Goal: Information Seeking & Learning: Learn about a topic

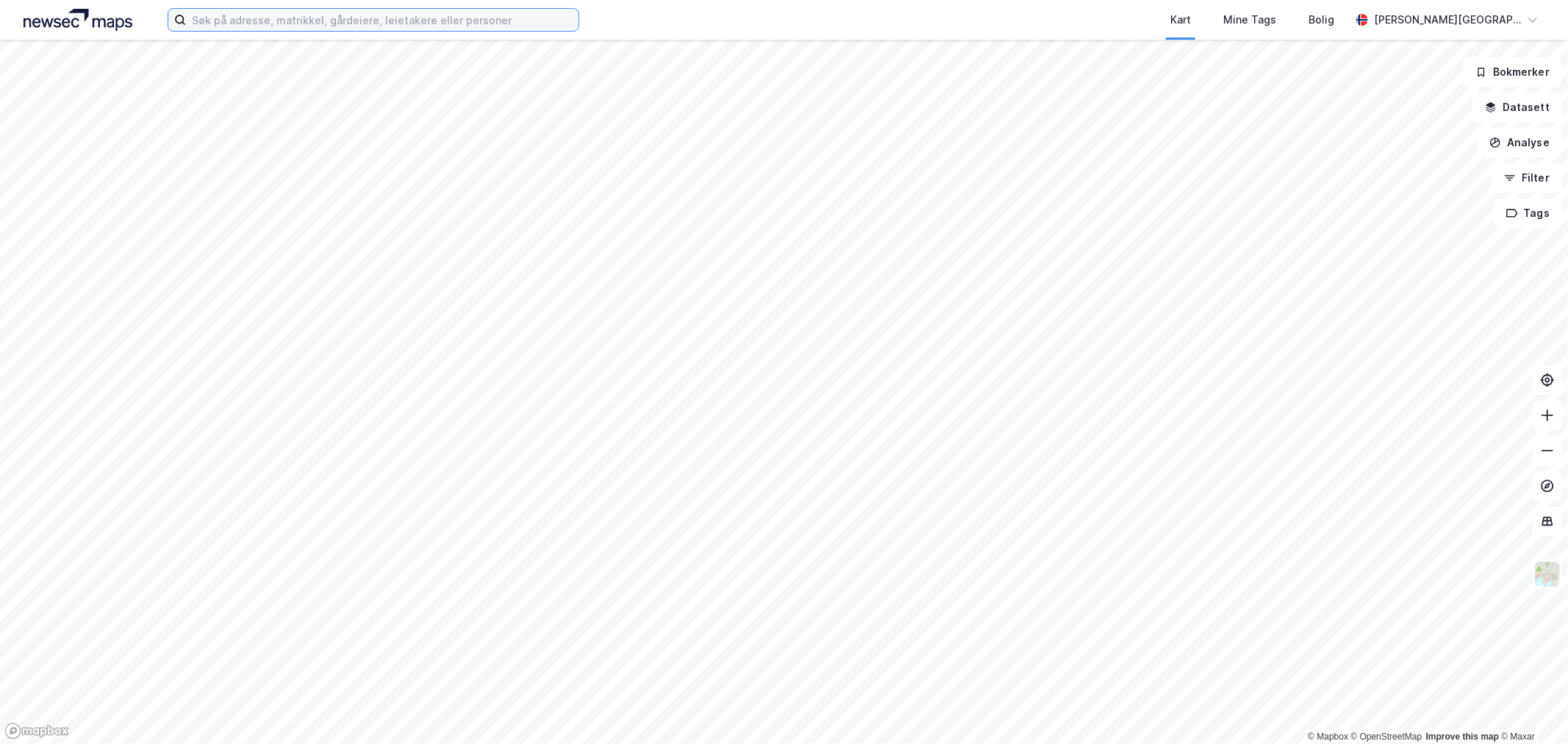
click at [444, 30] on input at bounding box center [382, 20] width 393 height 22
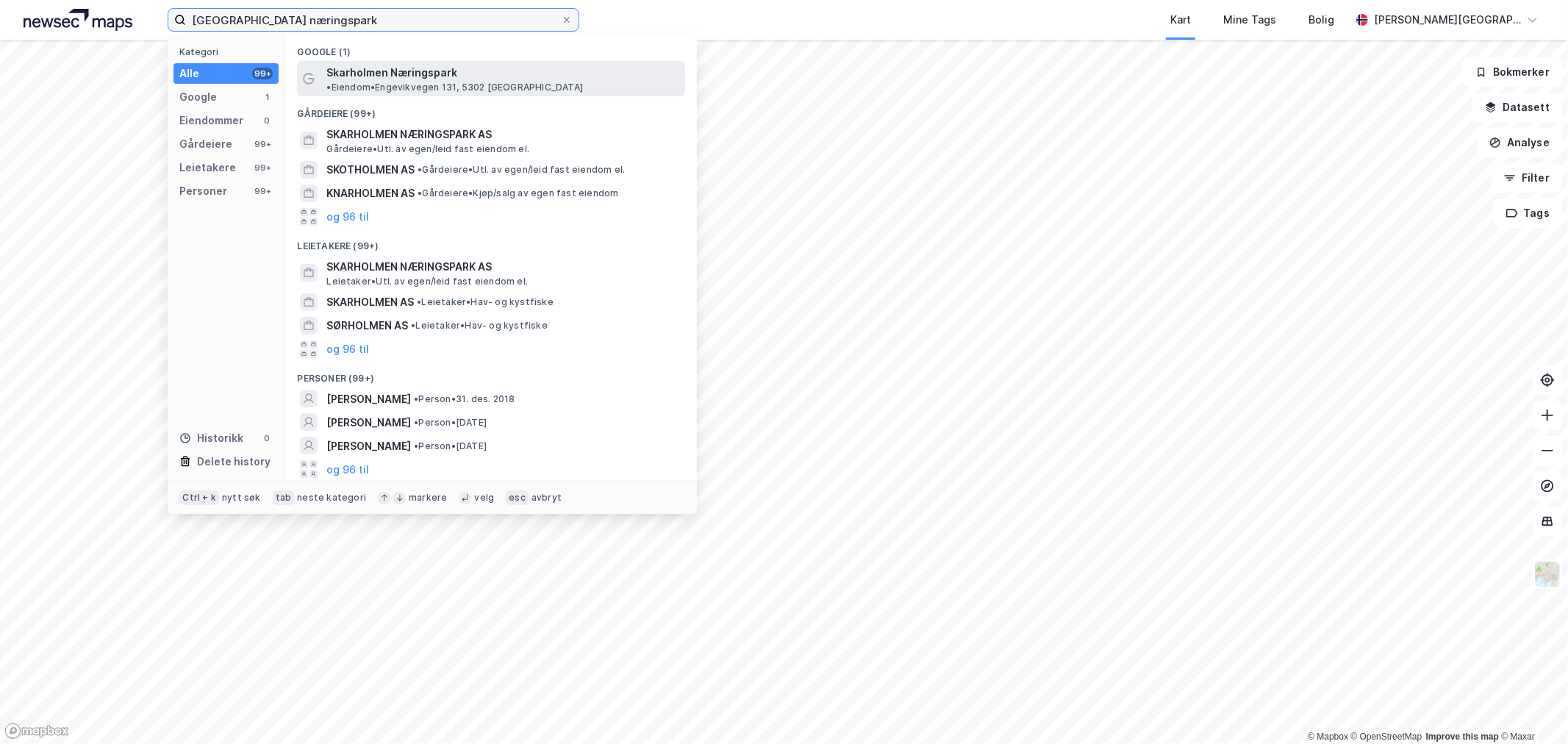
type input "[GEOGRAPHIC_DATA] næringspark"
click at [453, 71] on div "Skarholmen Næringspark • Eiendom • Engevikvegen 131, 5302 Kleppestø" at bounding box center [503, 78] width 356 height 30
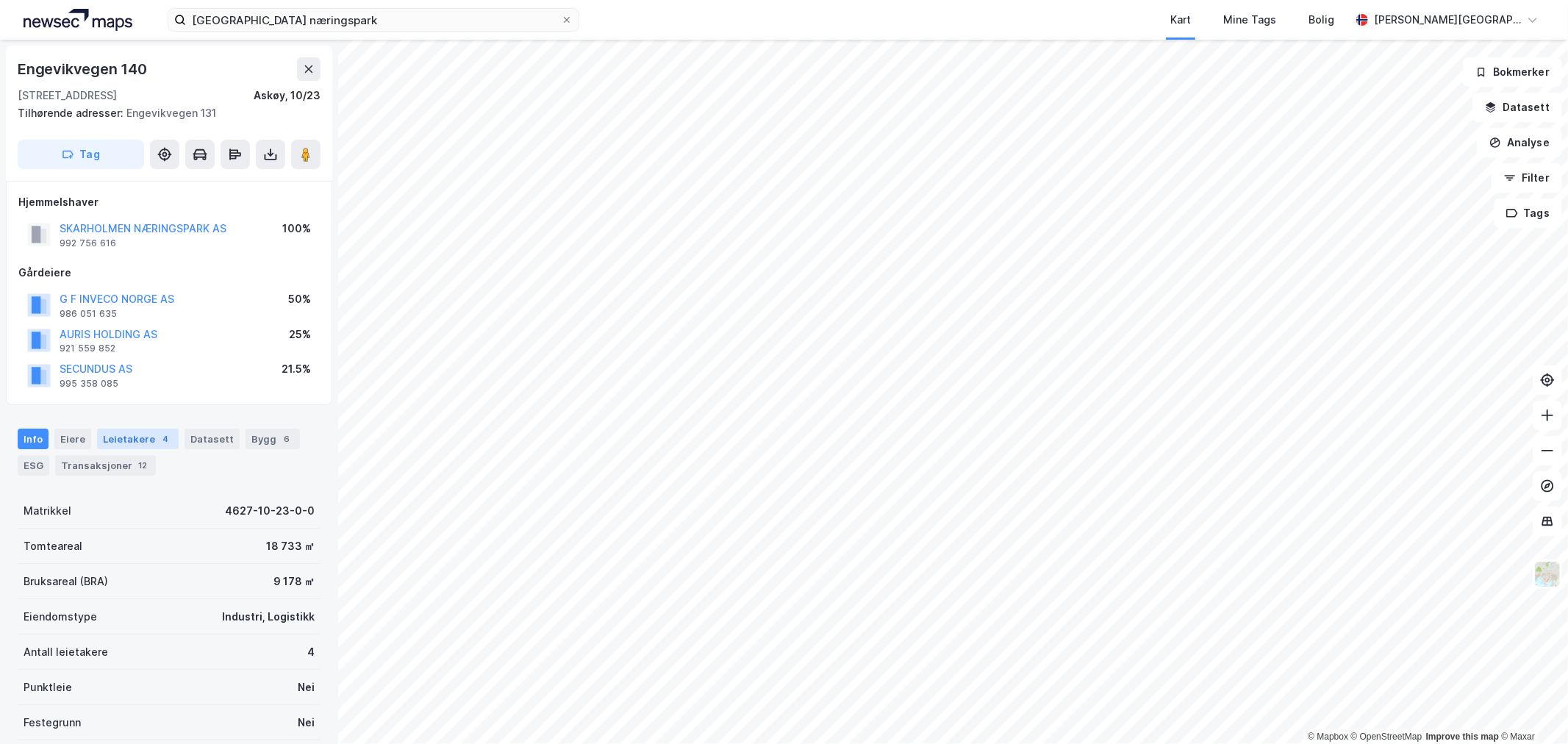
click at [114, 436] on div "Leietakere 4" at bounding box center [138, 438] width 82 height 20
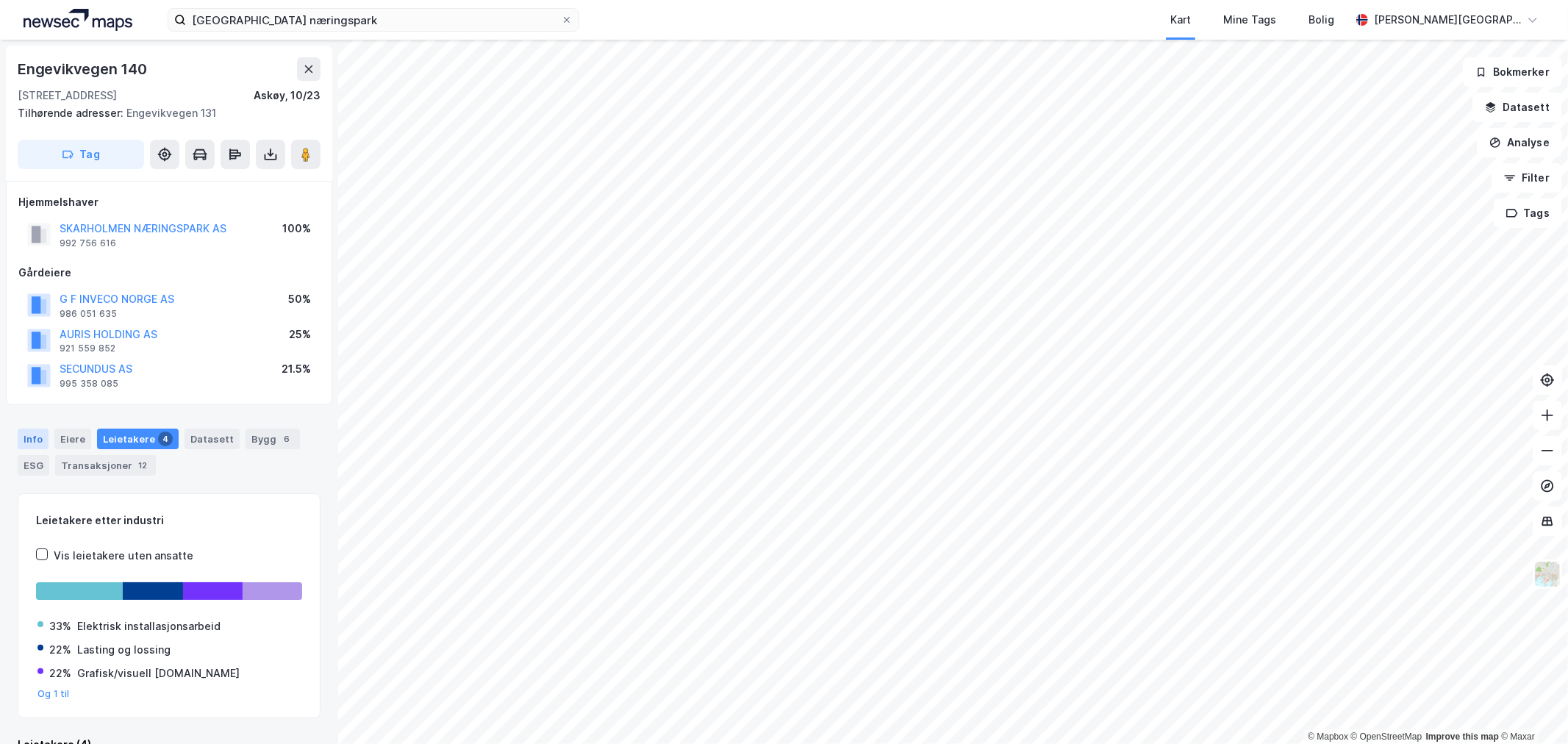
click at [31, 447] on div "Info" at bounding box center [33, 438] width 31 height 20
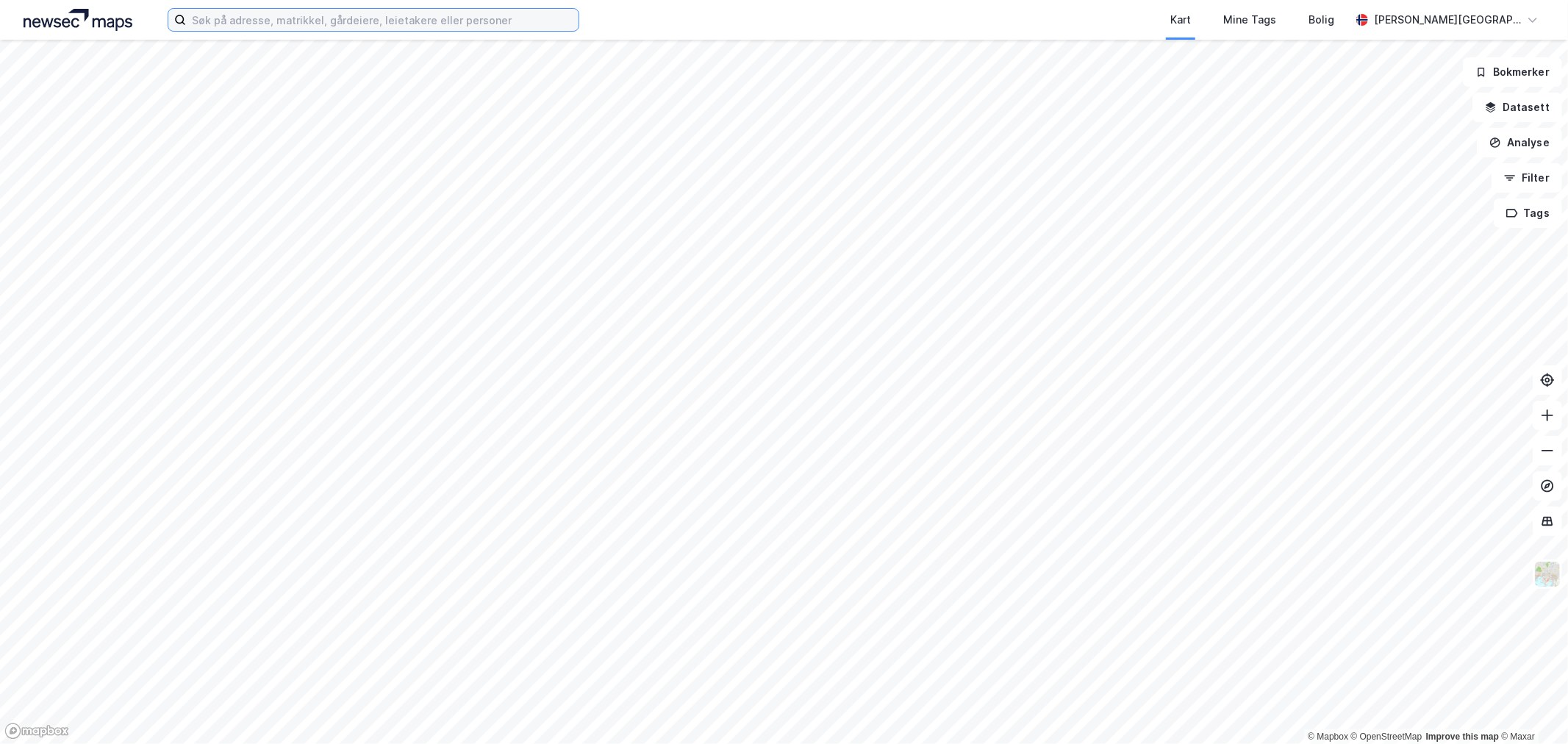
click at [395, 18] on input at bounding box center [382, 20] width 393 height 22
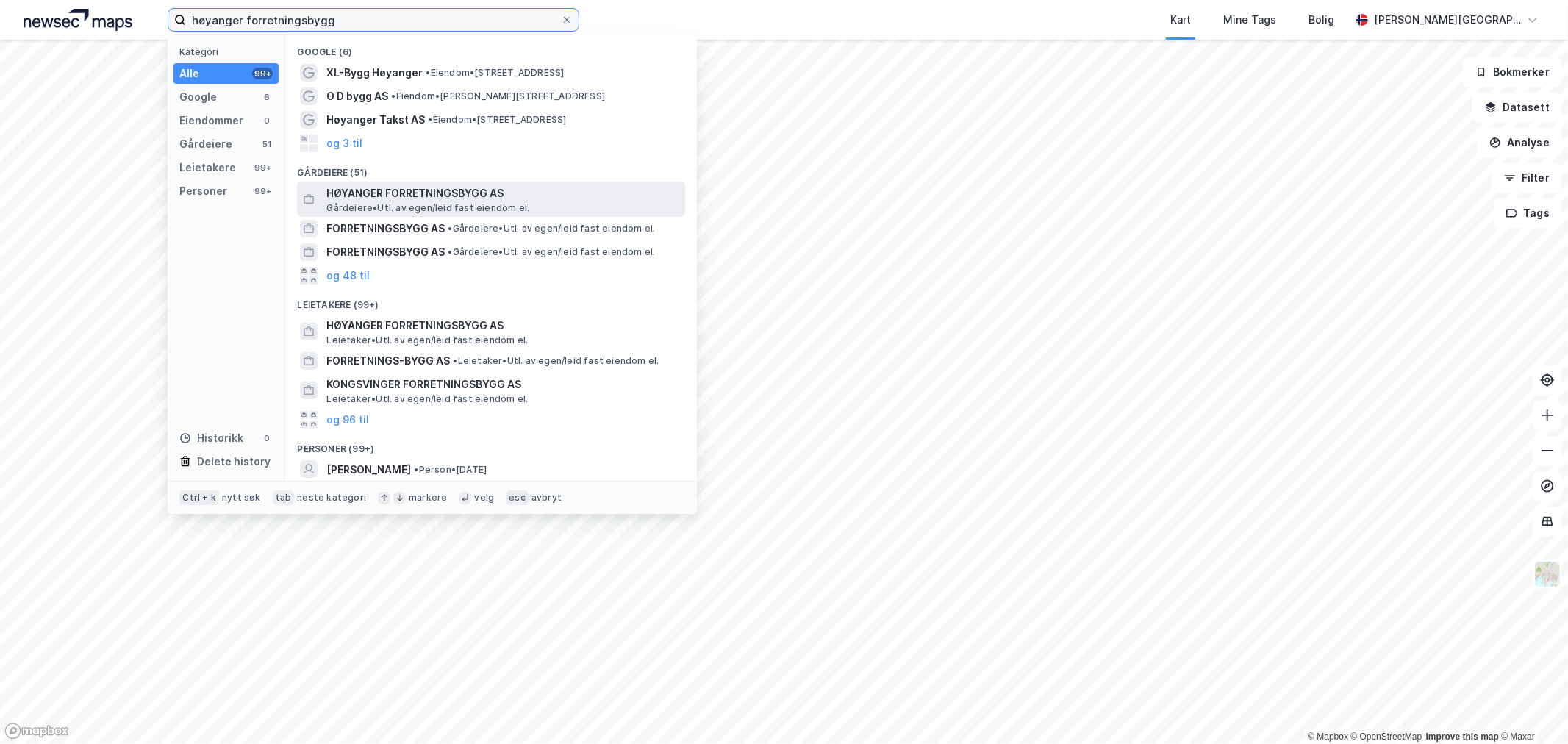
type input "høyanger forretningsbygg"
click at [432, 194] on span "HØYANGER FORRETNINGSBYGG AS" at bounding box center [502, 193] width 353 height 17
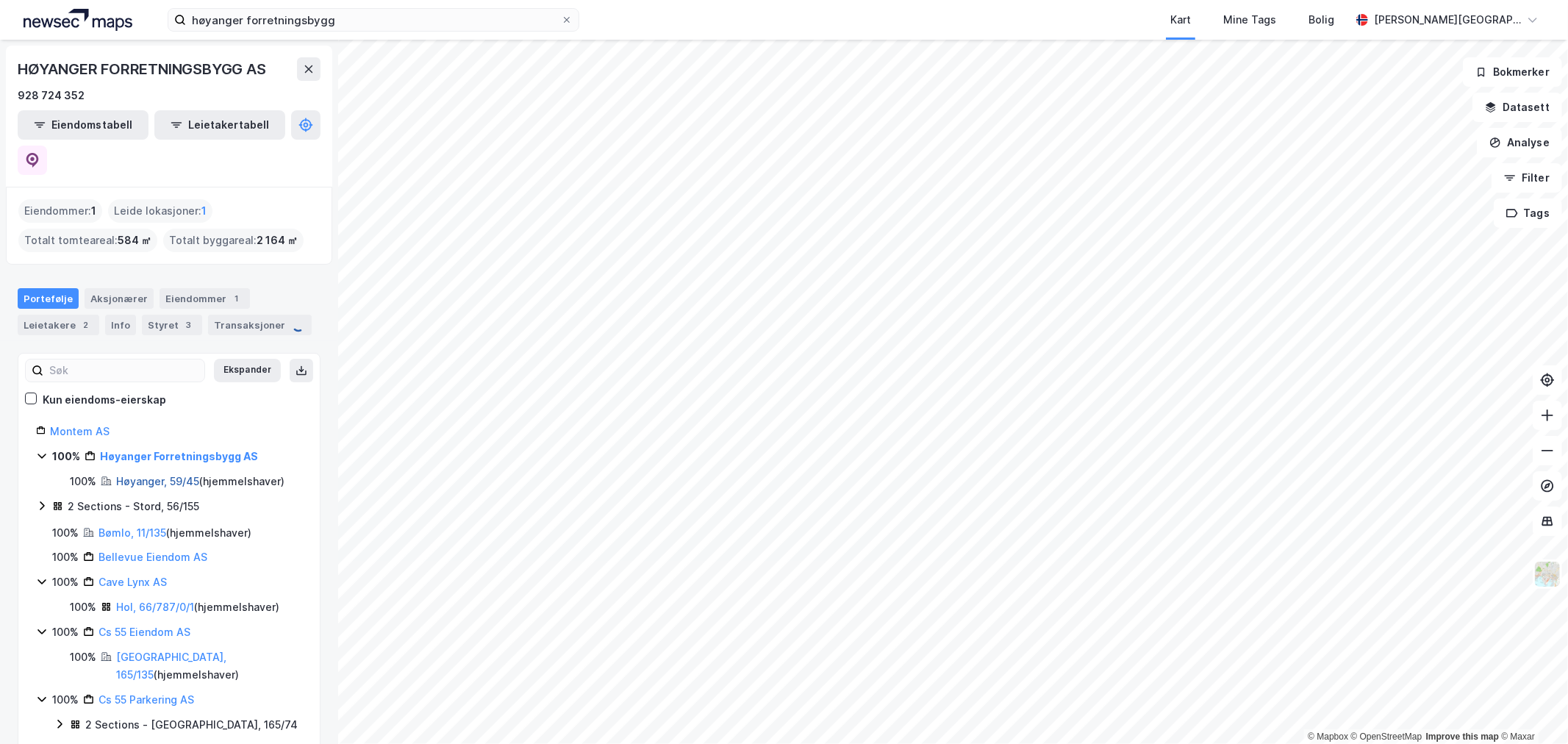
click at [163, 475] on link "Høyanger, 59/45" at bounding box center [158, 481] width 83 height 12
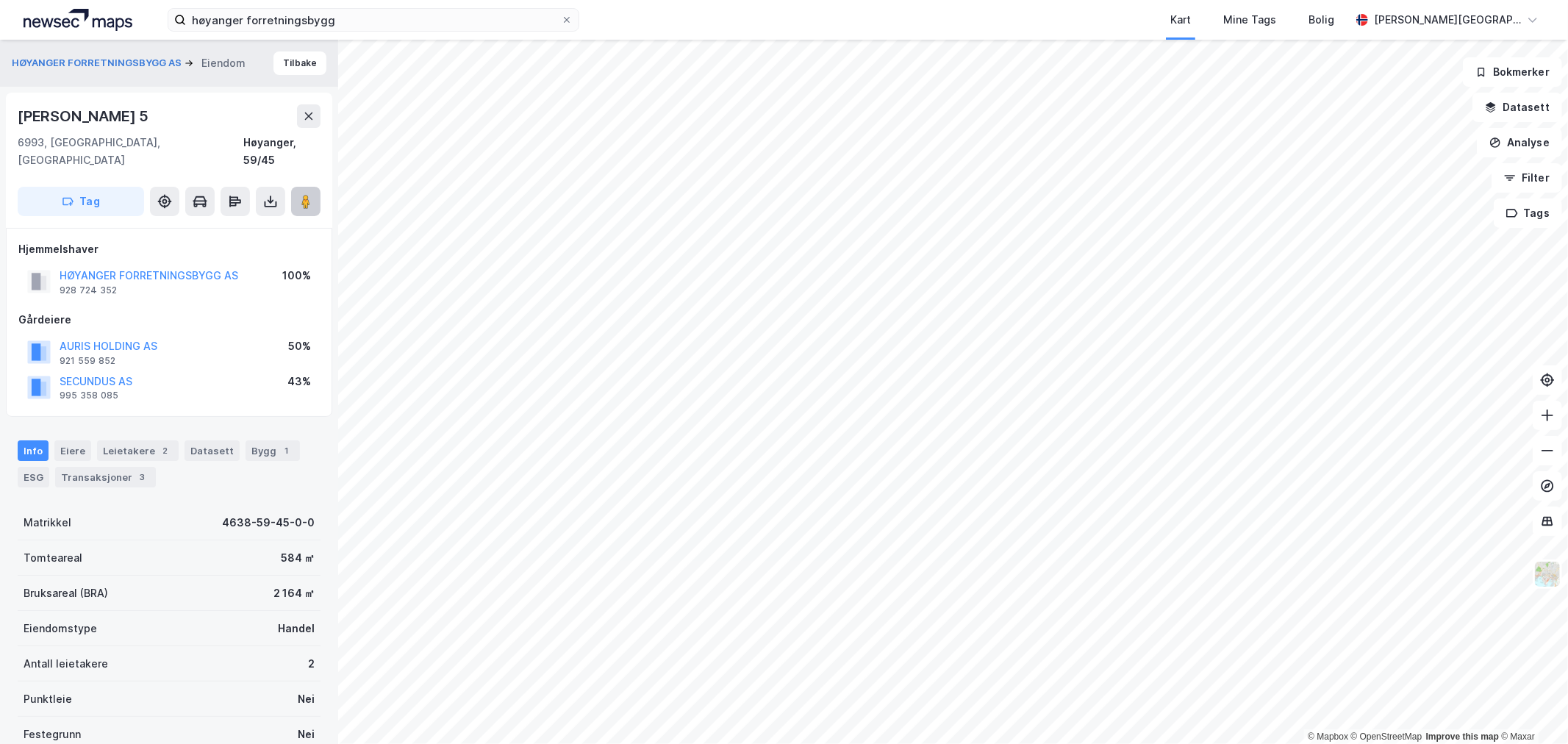
click at [315, 187] on button at bounding box center [306, 201] width 30 height 30
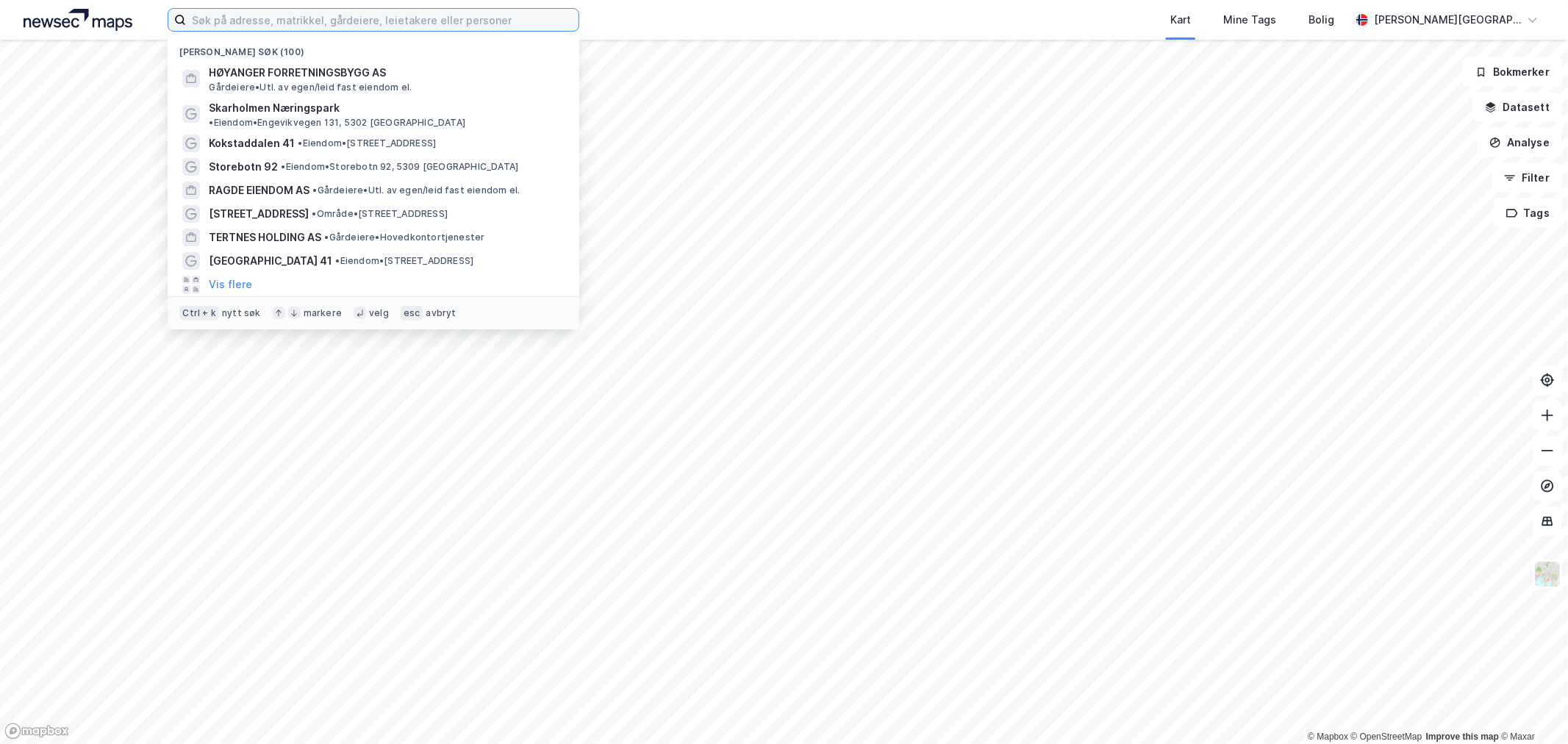
click at [384, 14] on input at bounding box center [382, 20] width 393 height 22
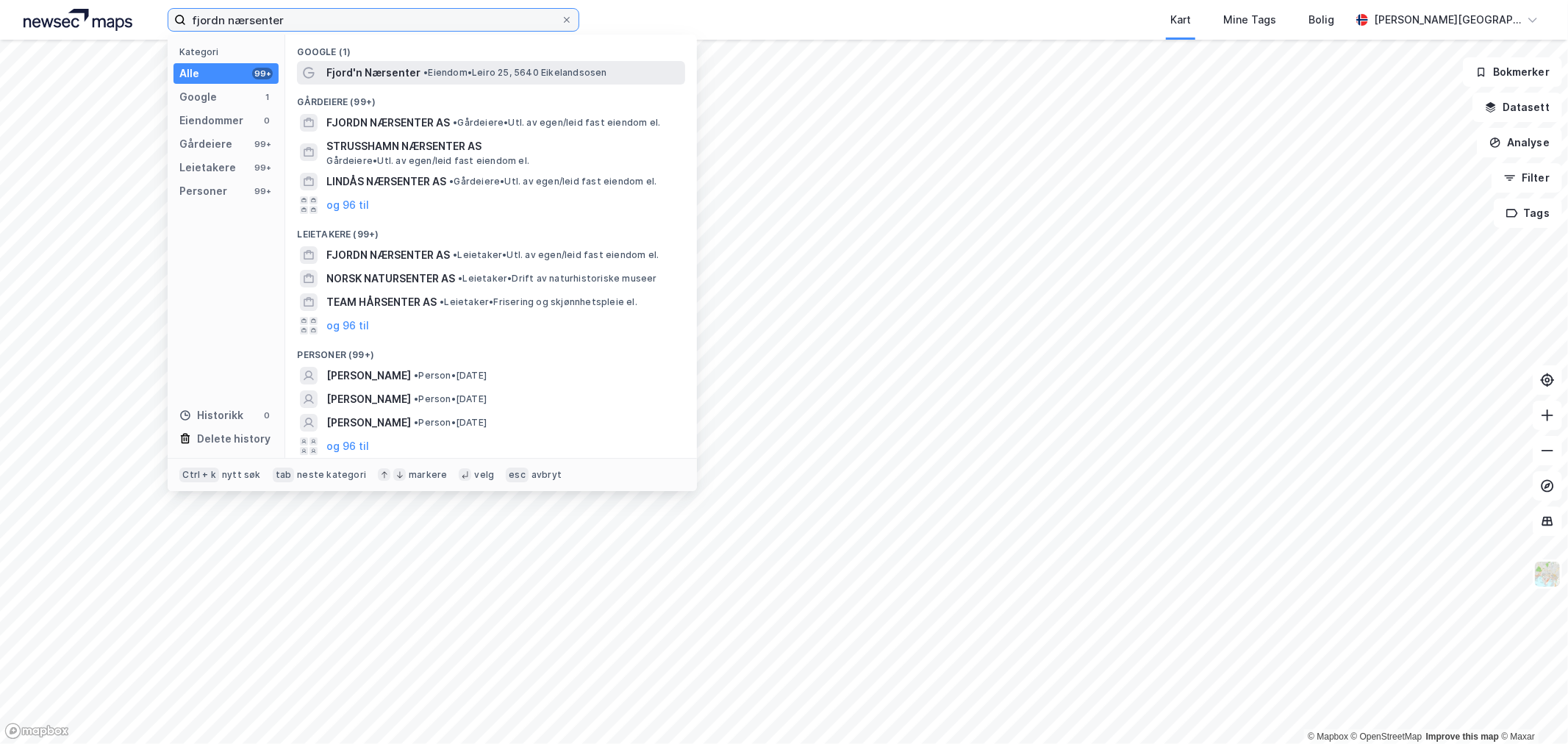
type input "fjordn nærsenter"
click at [404, 67] on span "Fjord'n Nærsenter" at bounding box center [373, 72] width 94 height 17
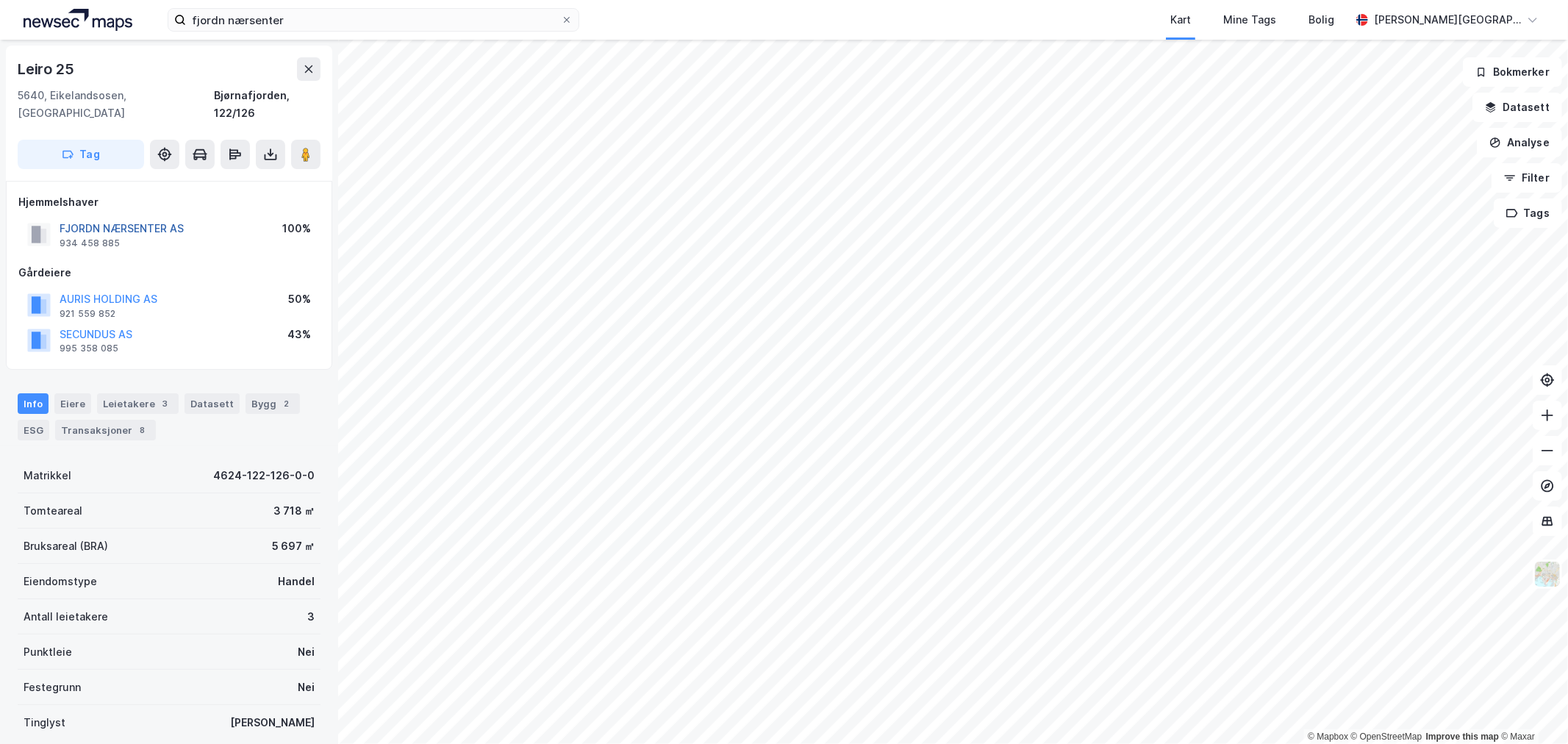
click at [0, 0] on button "FJORDN NÆRSENTER AS" at bounding box center [0, 0] width 0 height 0
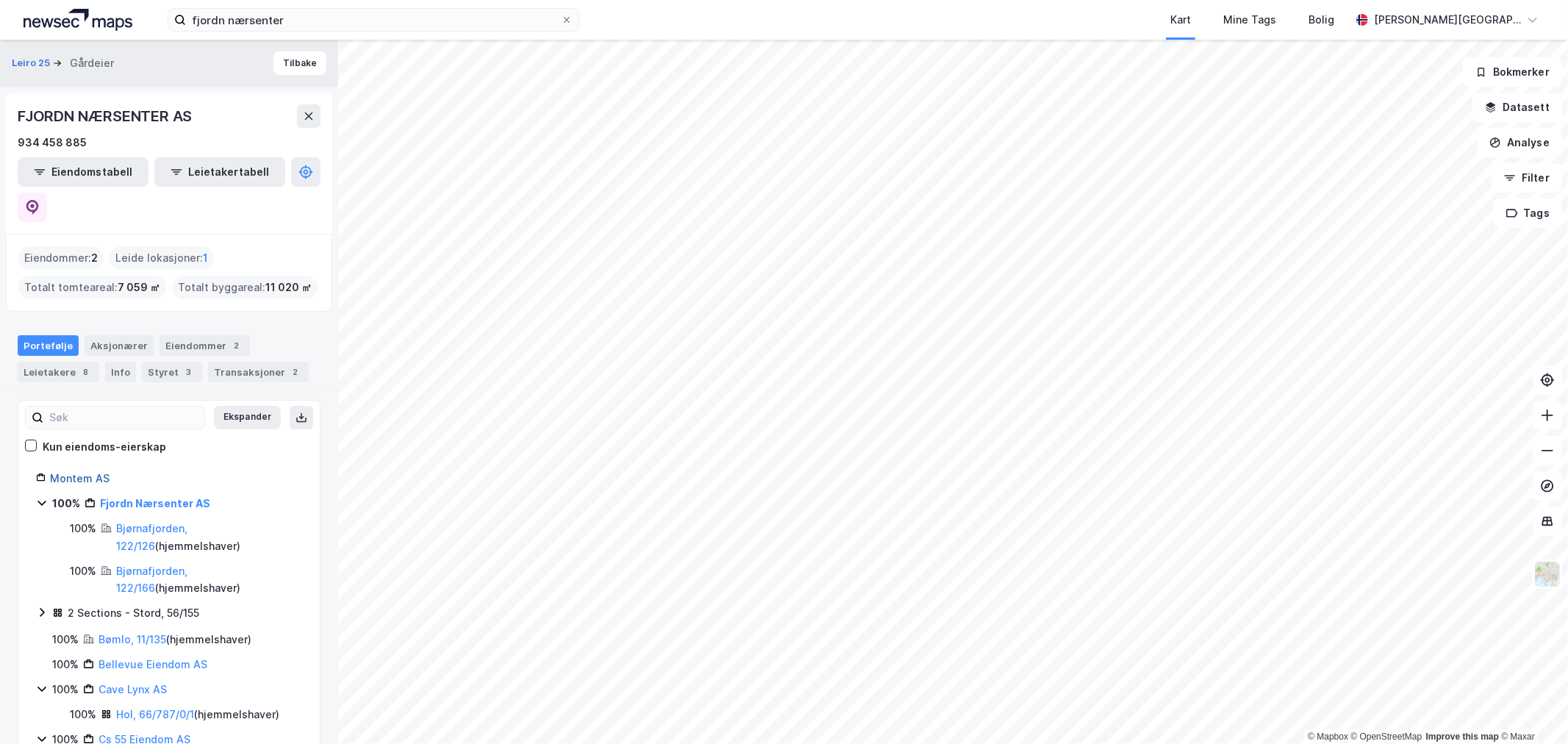
click at [74, 472] on link "Montem AS" at bounding box center [80, 478] width 60 height 12
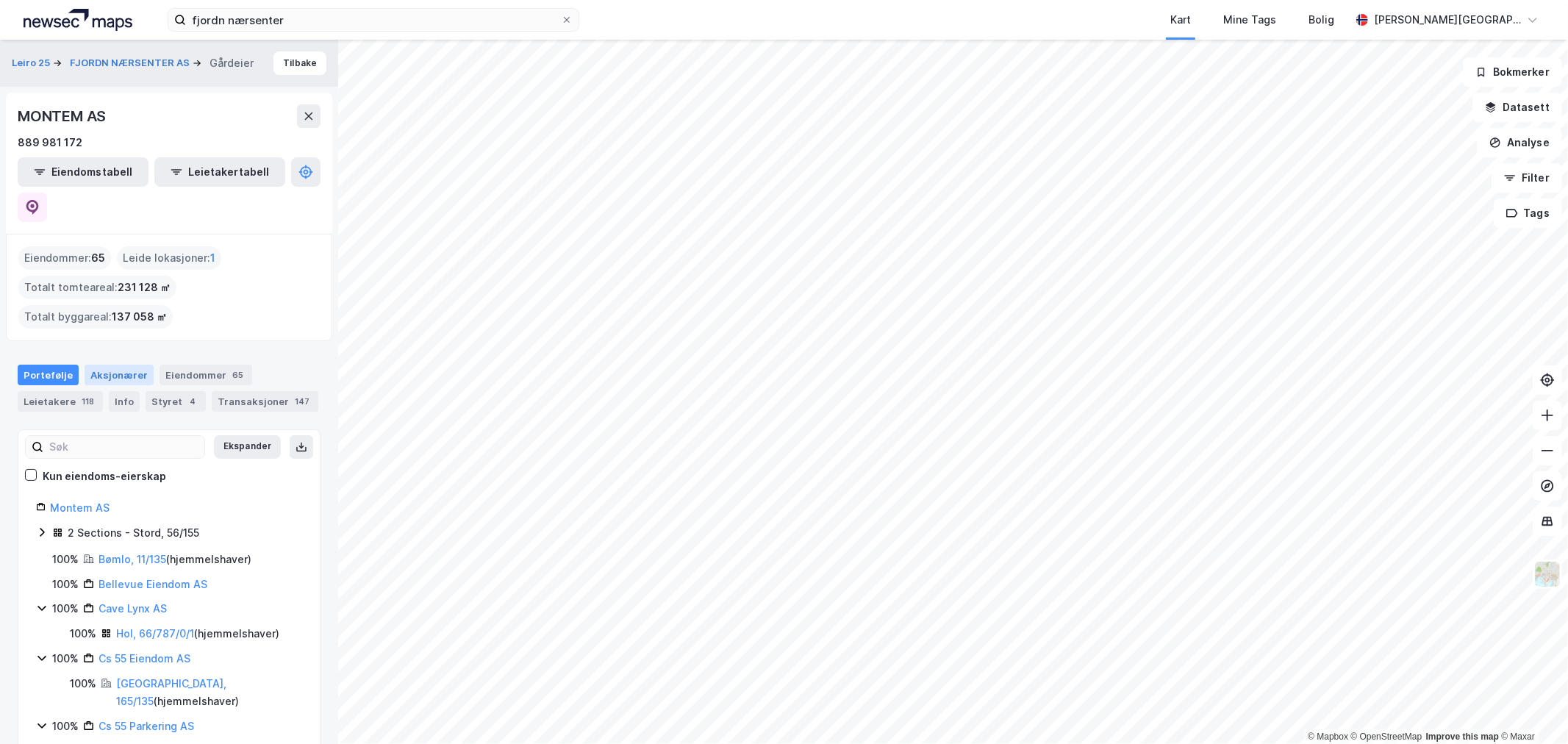
click at [108, 365] on div "Aksjonærer" at bounding box center [118, 375] width 69 height 20
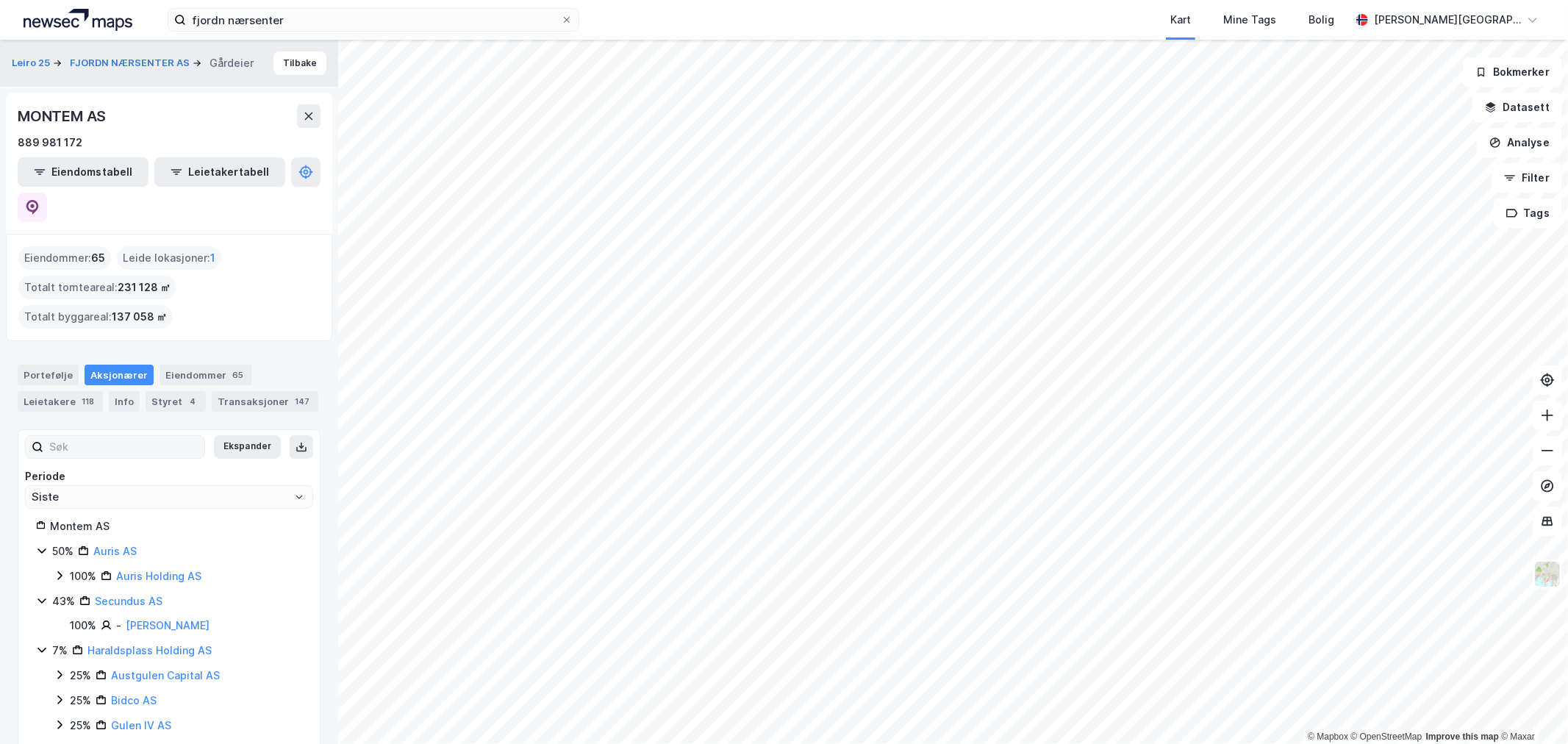
scroll to position [16, 0]
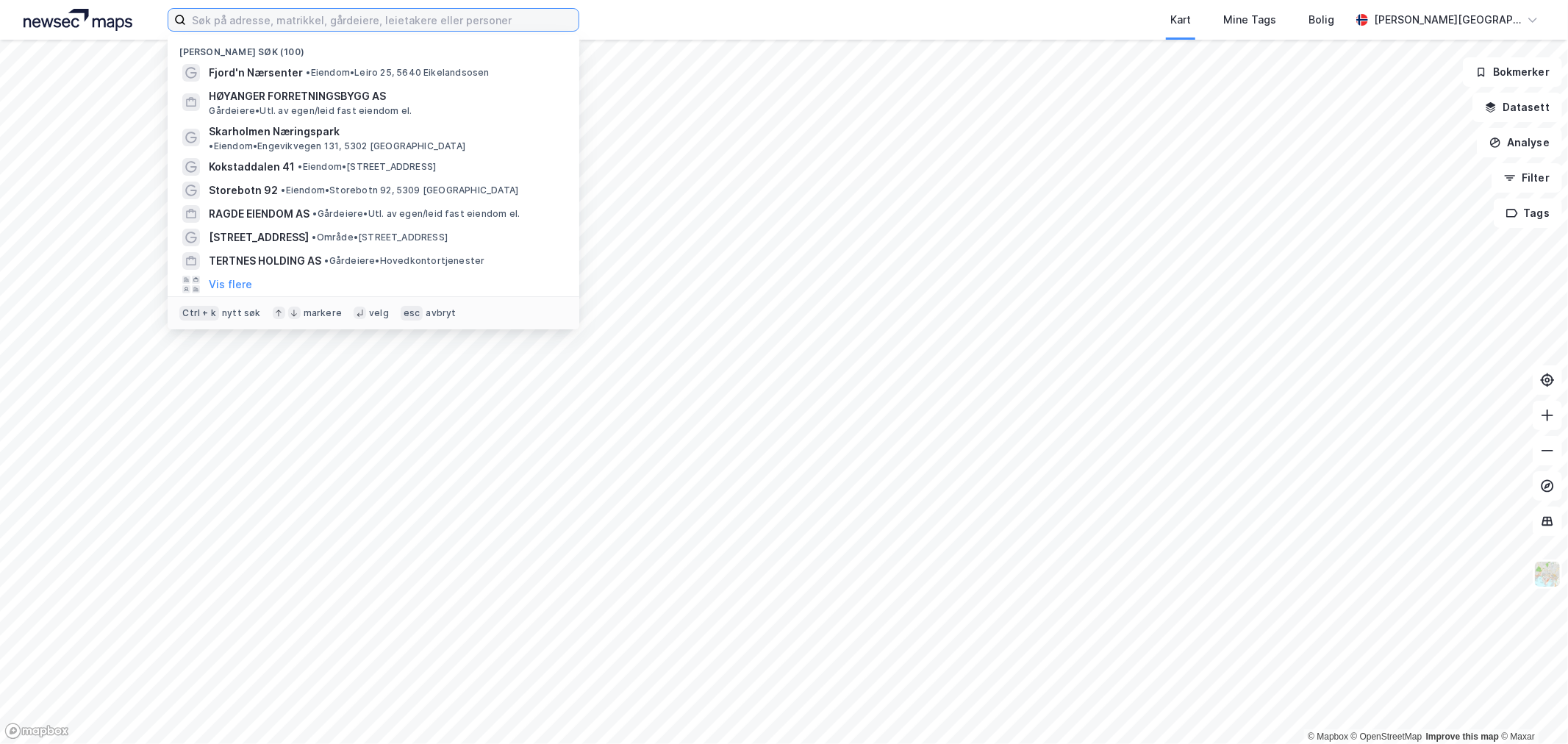
click at [531, 20] on input at bounding box center [382, 20] width 393 height 22
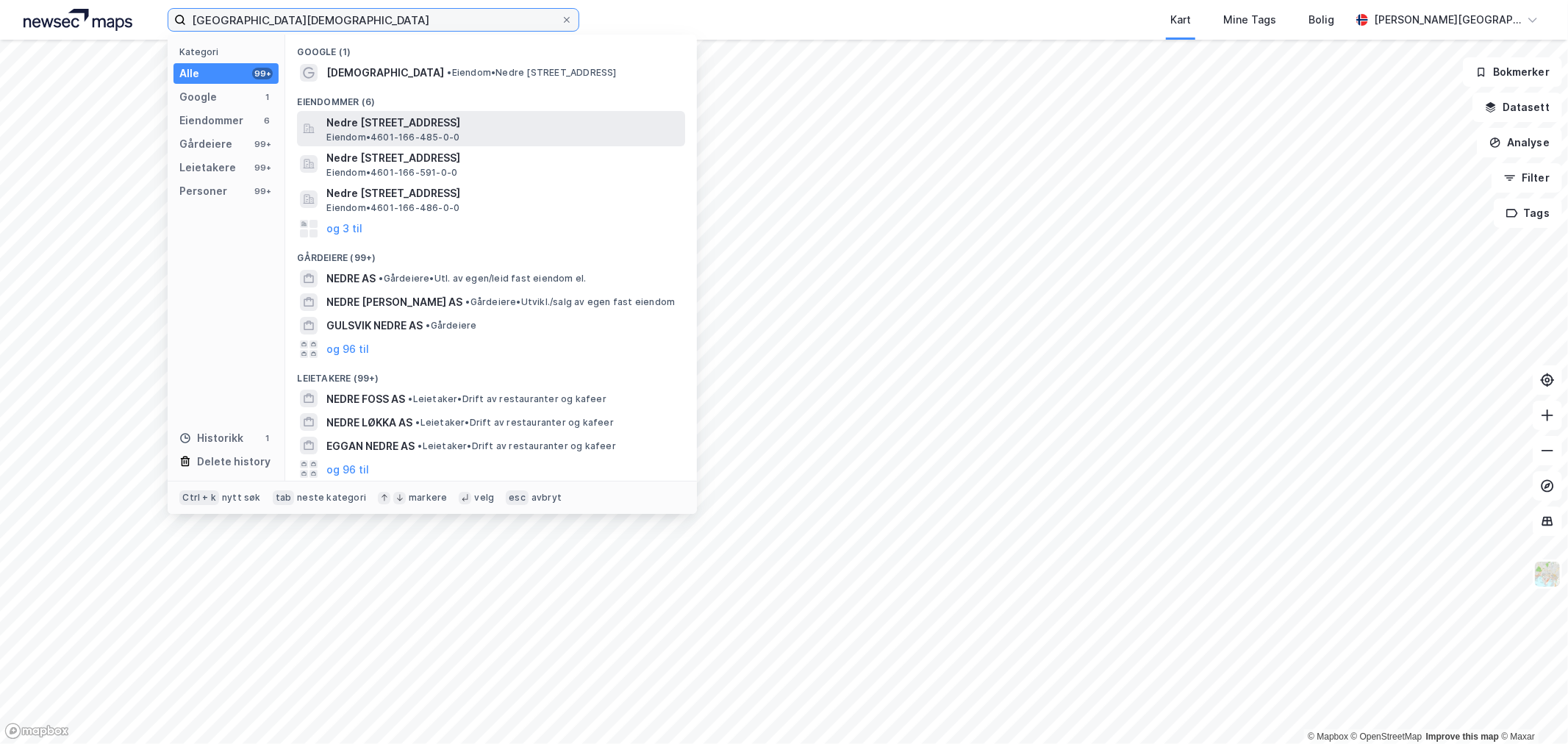
type input "nedre korskirke"
click at [471, 123] on span "Nedre Korskirkeallmenningen 1, 5017, BERGEN, BERGEN" at bounding box center [502, 122] width 353 height 17
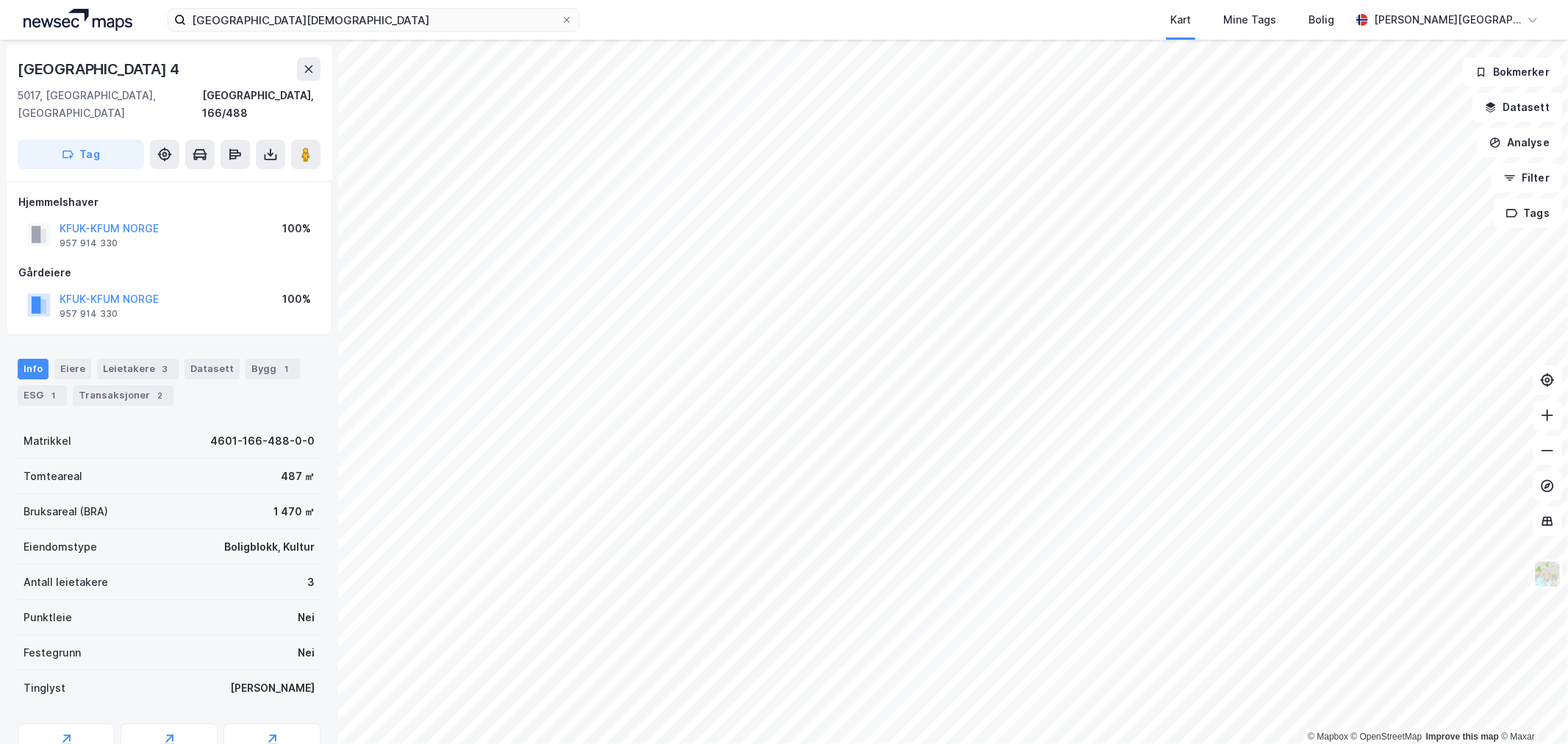
click at [118, 20] on img at bounding box center [77, 20] width 108 height 22
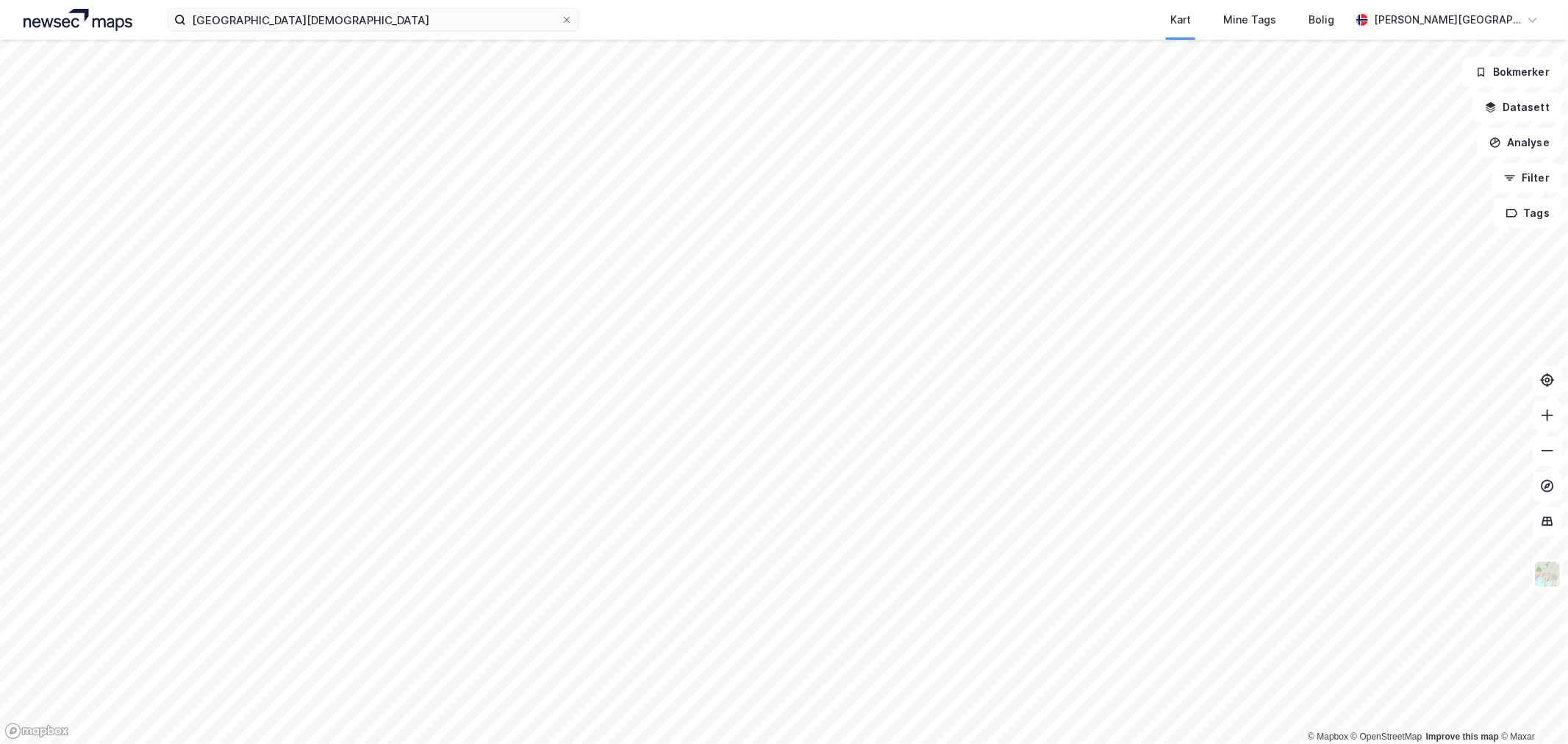
click at [72, 28] on img at bounding box center [77, 20] width 108 height 22
click at [75, 23] on img at bounding box center [77, 20] width 108 height 22
click at [130, 15] on img at bounding box center [77, 20] width 108 height 22
click at [274, 19] on input at bounding box center [382, 20] width 393 height 22
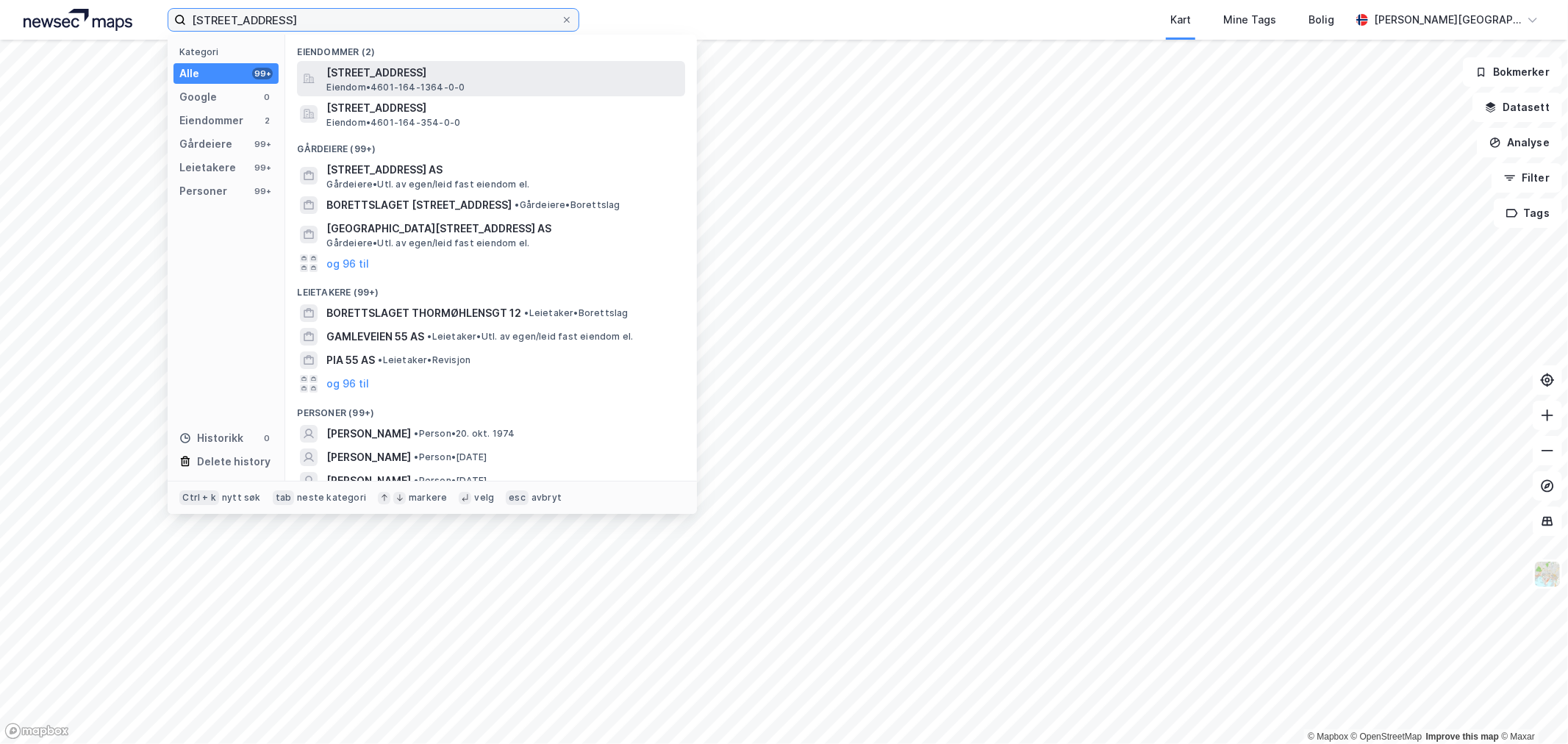
type input "[STREET_ADDRESS]"
click at [463, 82] on div "[STREET_ADDRESS] • 4601-164-1364-0-0" at bounding box center [503, 78] width 356 height 30
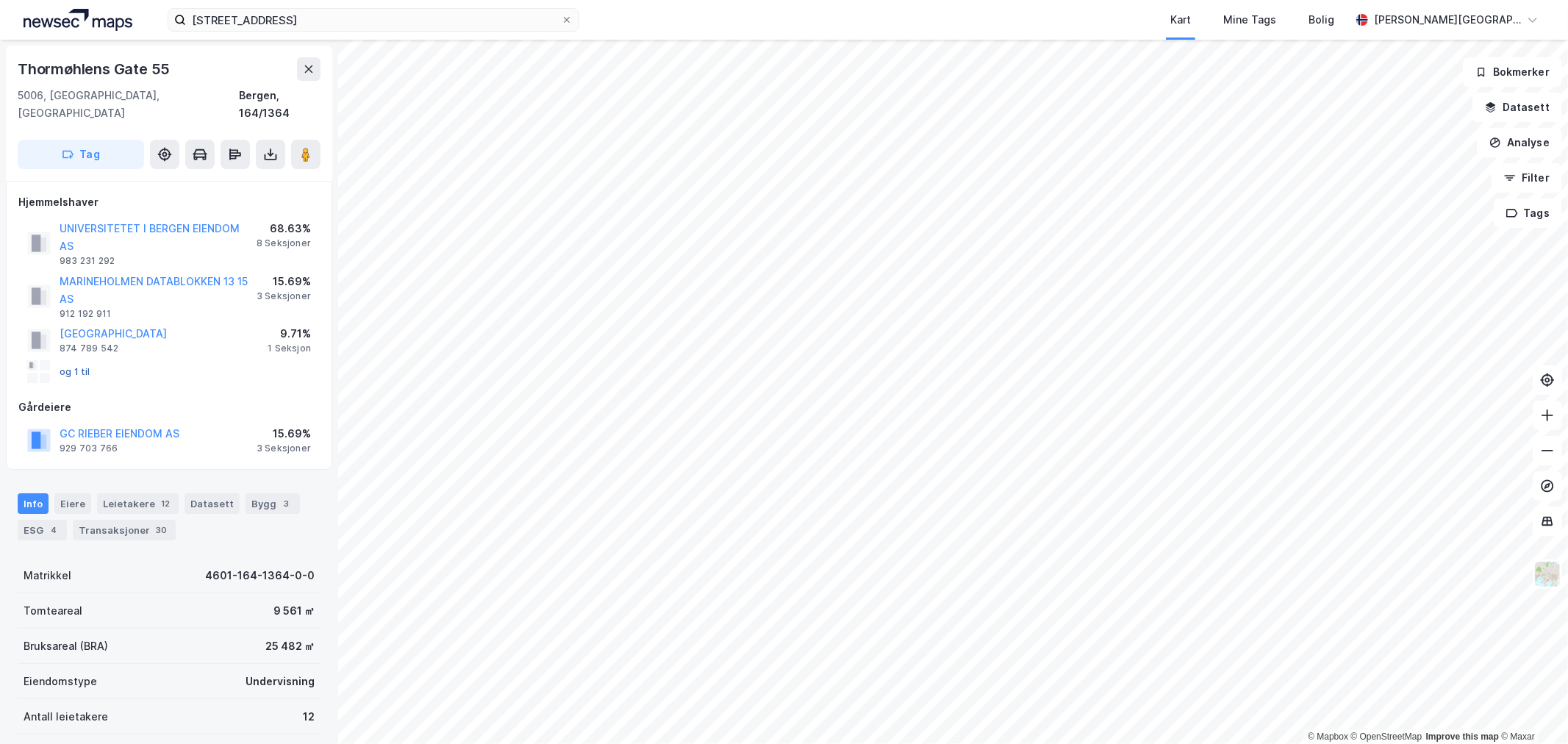
click at [0, 0] on button "og 1 til" at bounding box center [0, 0] width 0 height 0
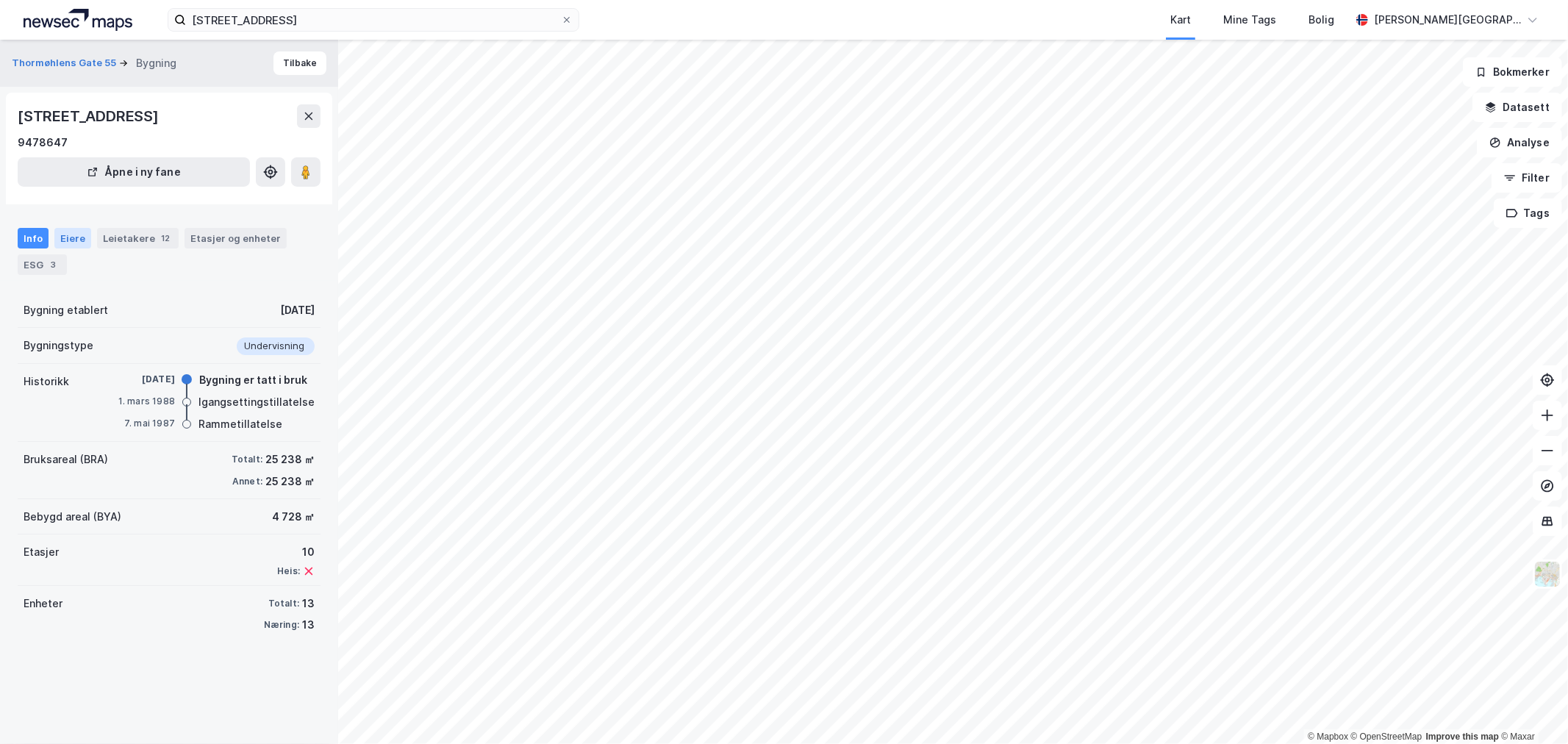
click at [74, 249] on div "Eiere" at bounding box center [73, 238] width 36 height 20
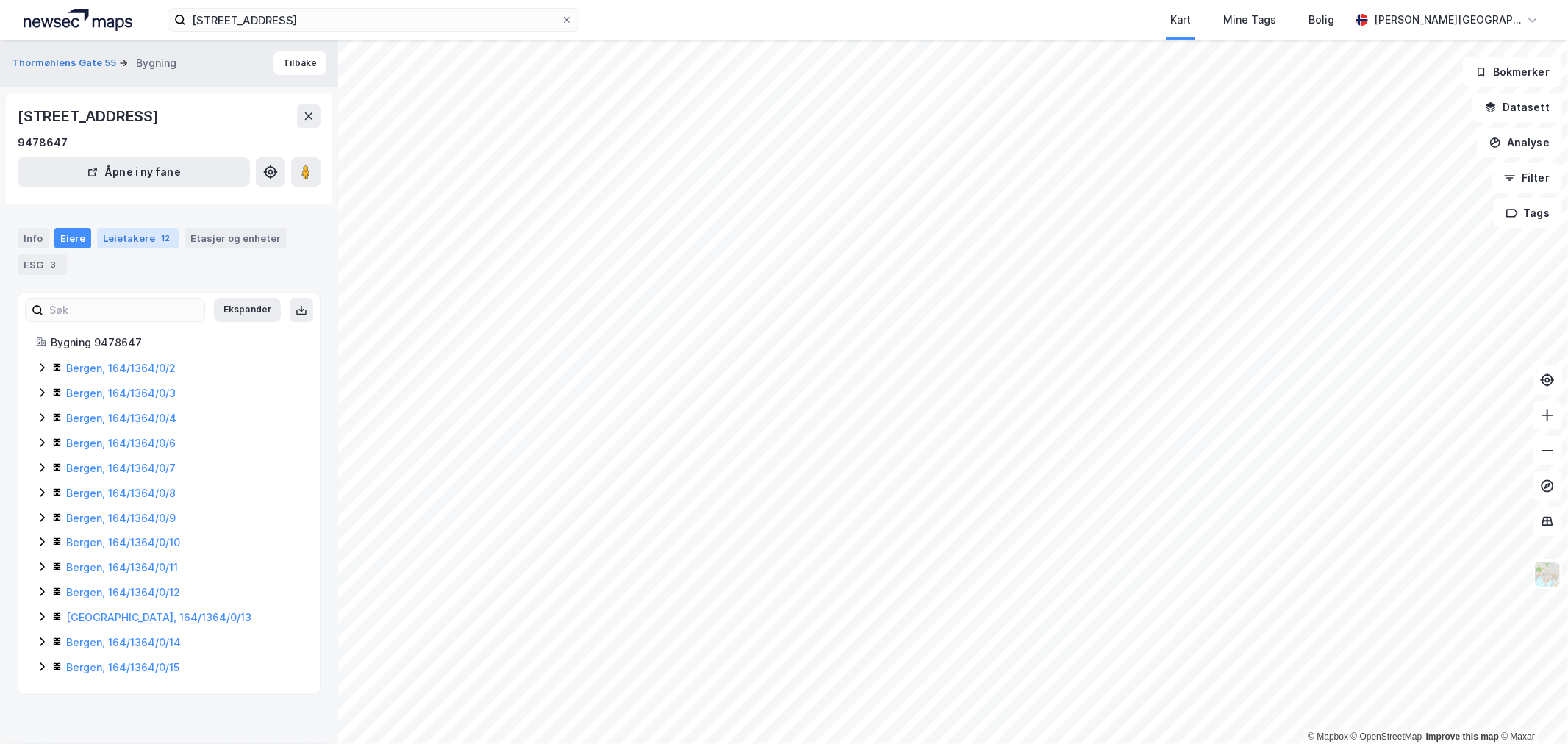
click at [133, 249] on div "Leietakere 12" at bounding box center [138, 238] width 82 height 20
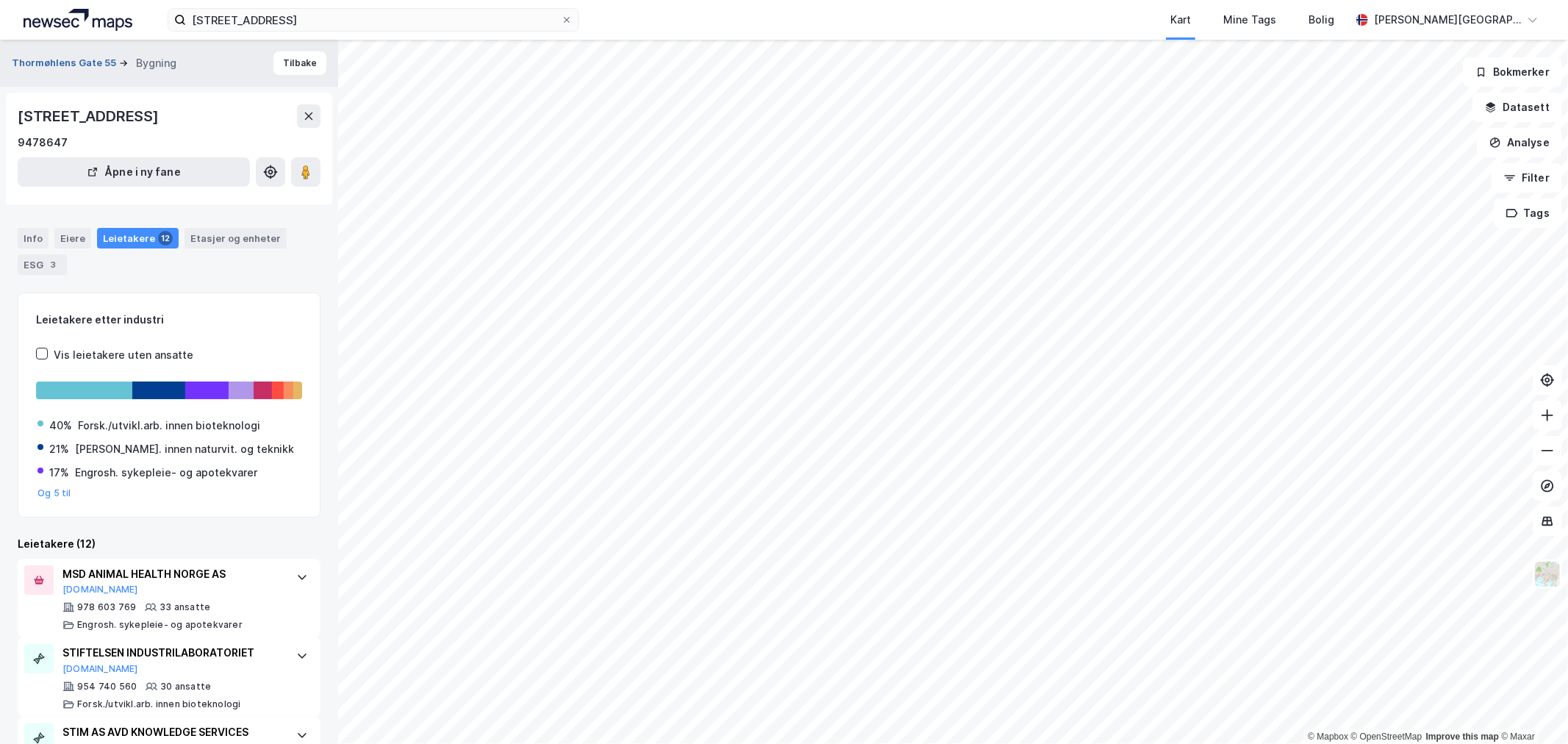
click at [97, 63] on button "Thormøhlens Gate 55" at bounding box center [66, 63] width 108 height 14
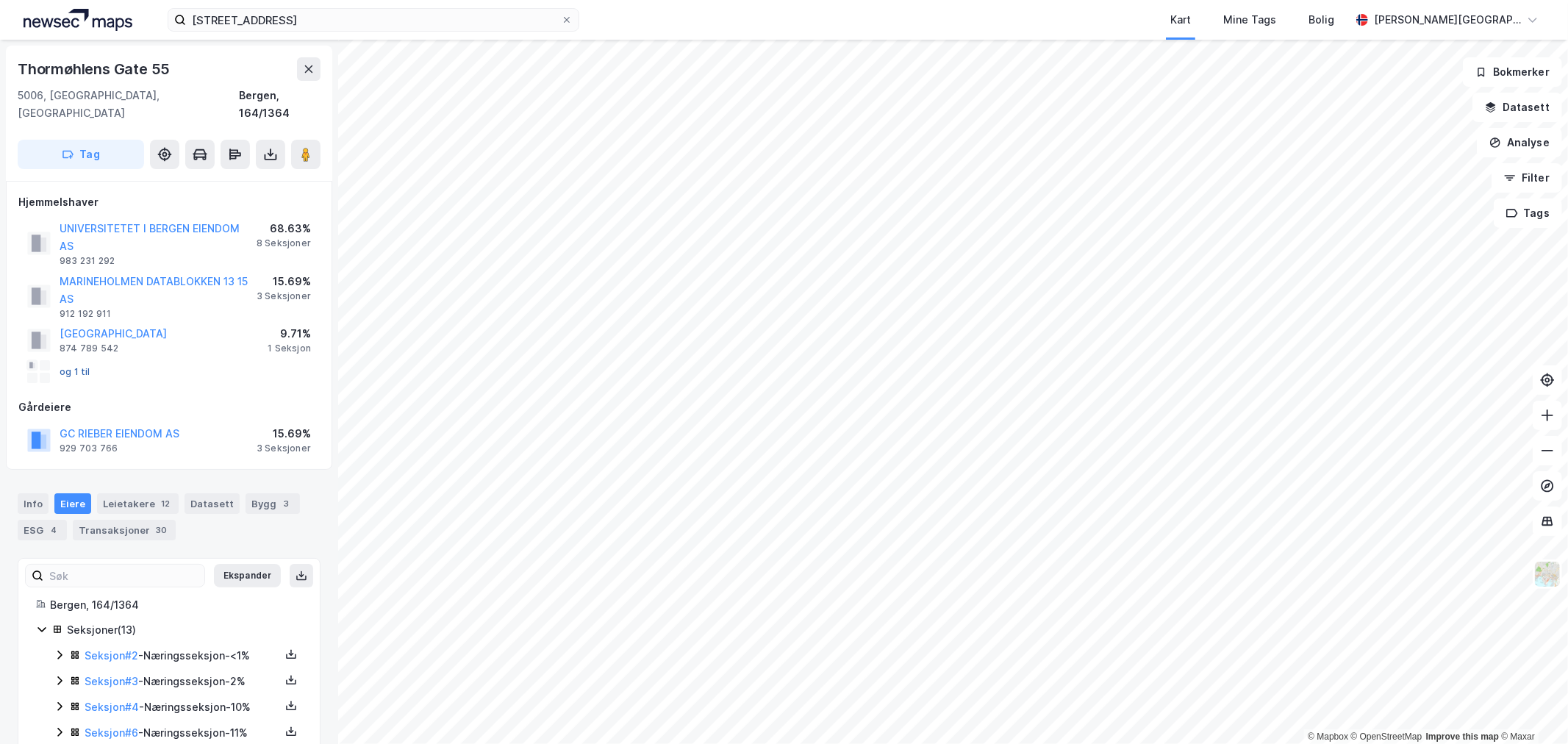
click at [0, 0] on button "og 1 til" at bounding box center [0, 0] width 0 height 0
click at [0, 0] on button "GC RIEBER EIENDOM AS" at bounding box center [0, 0] width 0 height 0
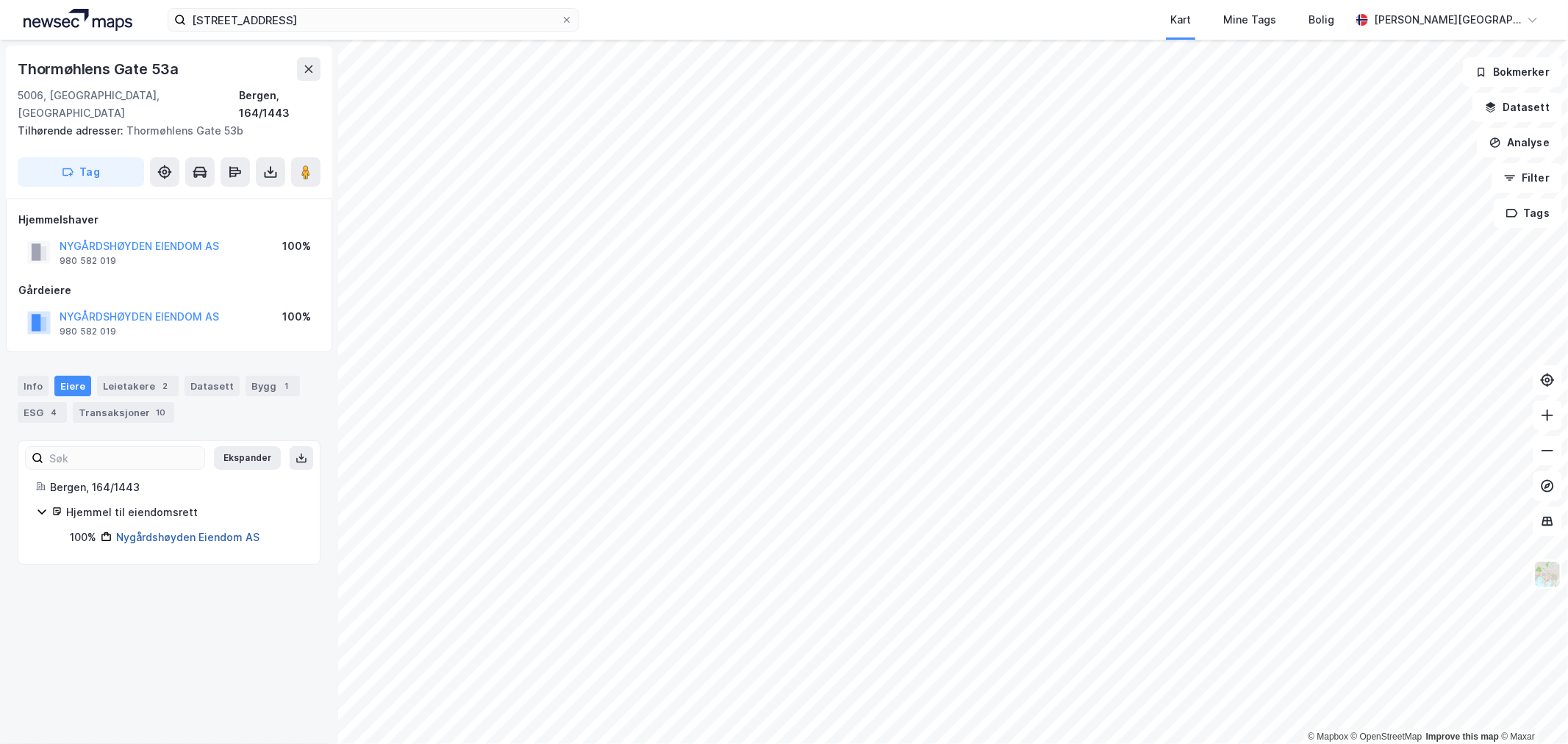
click at [188, 531] on link "Nygårdshøyden Eiendom AS" at bounding box center [187, 537] width 143 height 12
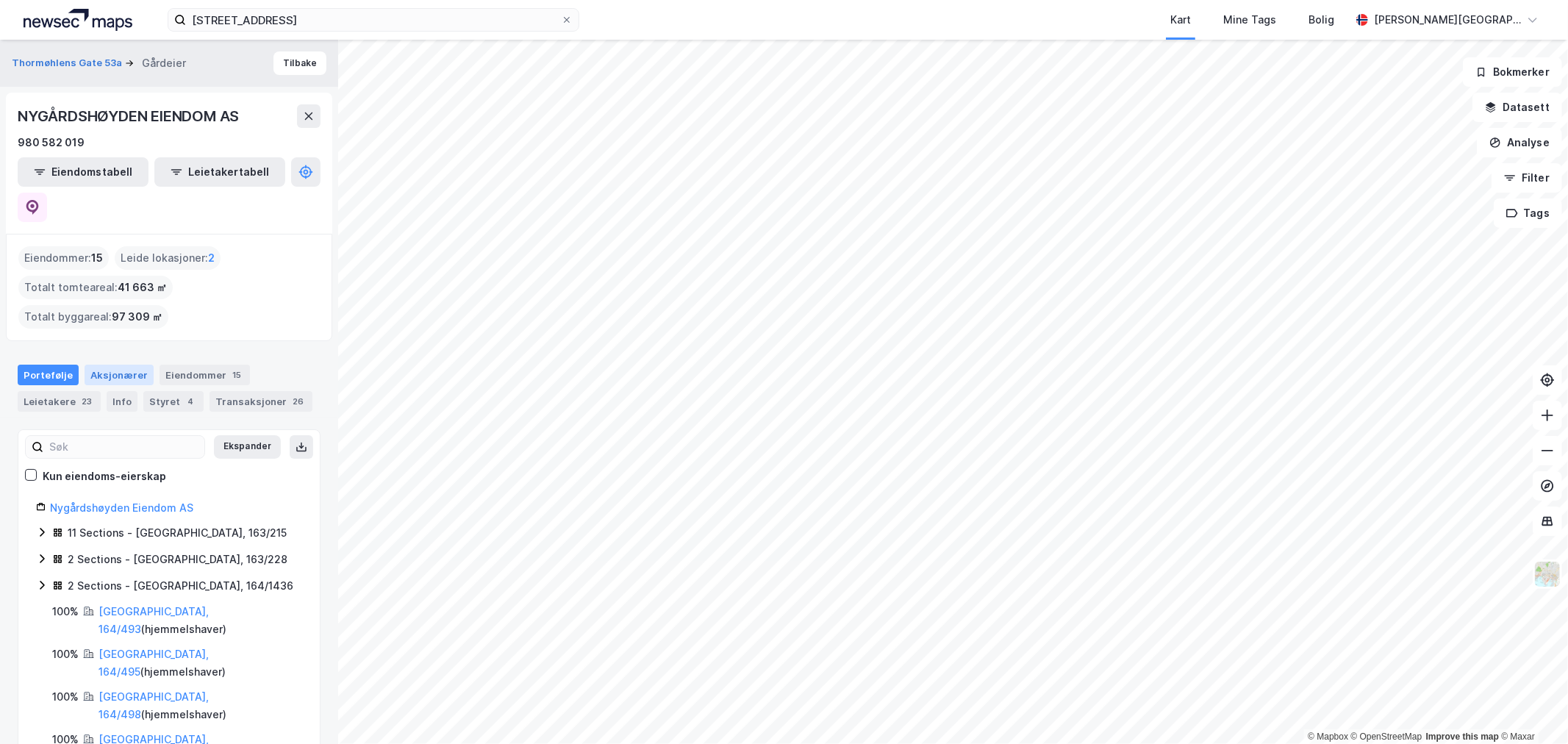
click at [113, 365] on div "Aksjonærer" at bounding box center [118, 375] width 69 height 20
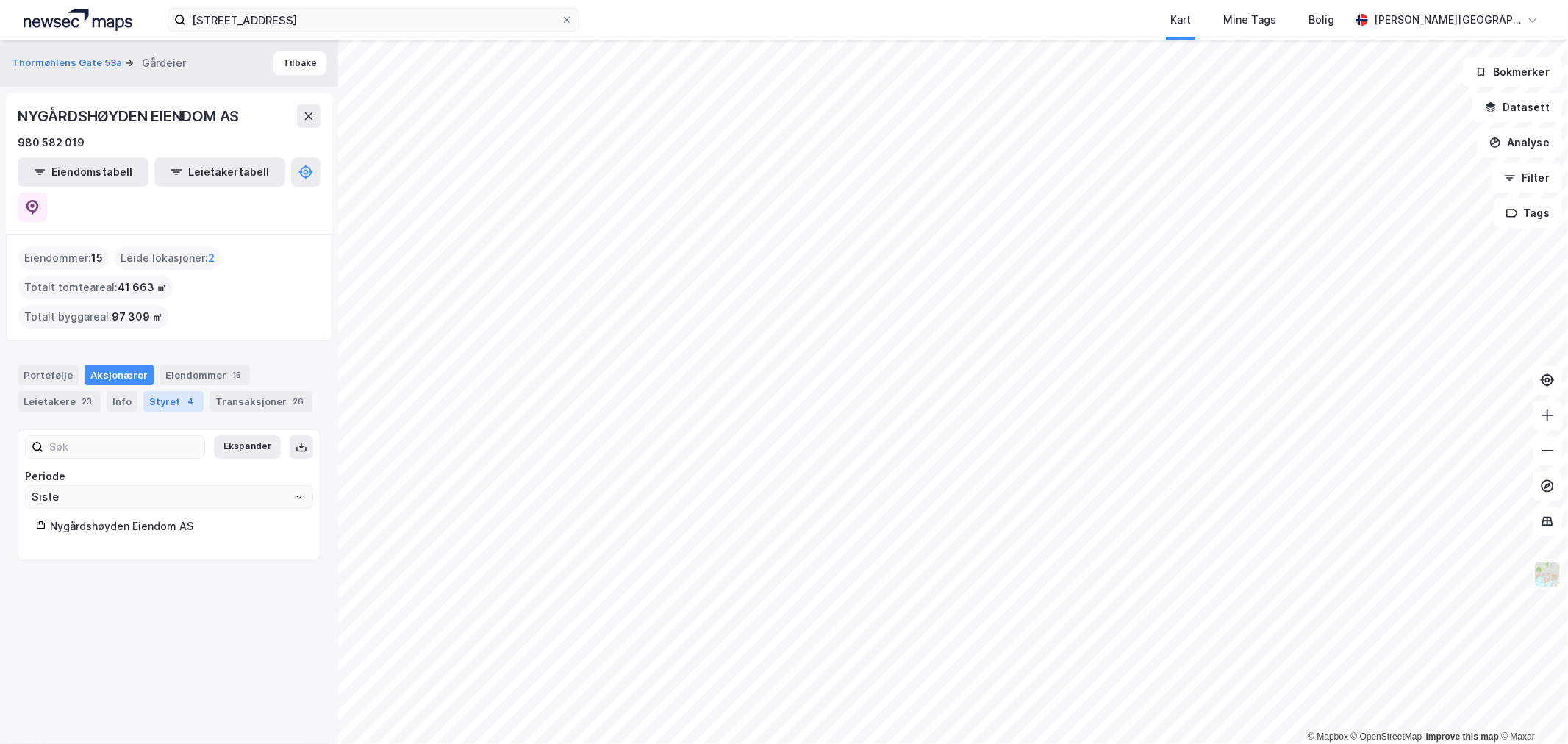
click at [157, 391] on div "Styret 4" at bounding box center [174, 401] width 61 height 20
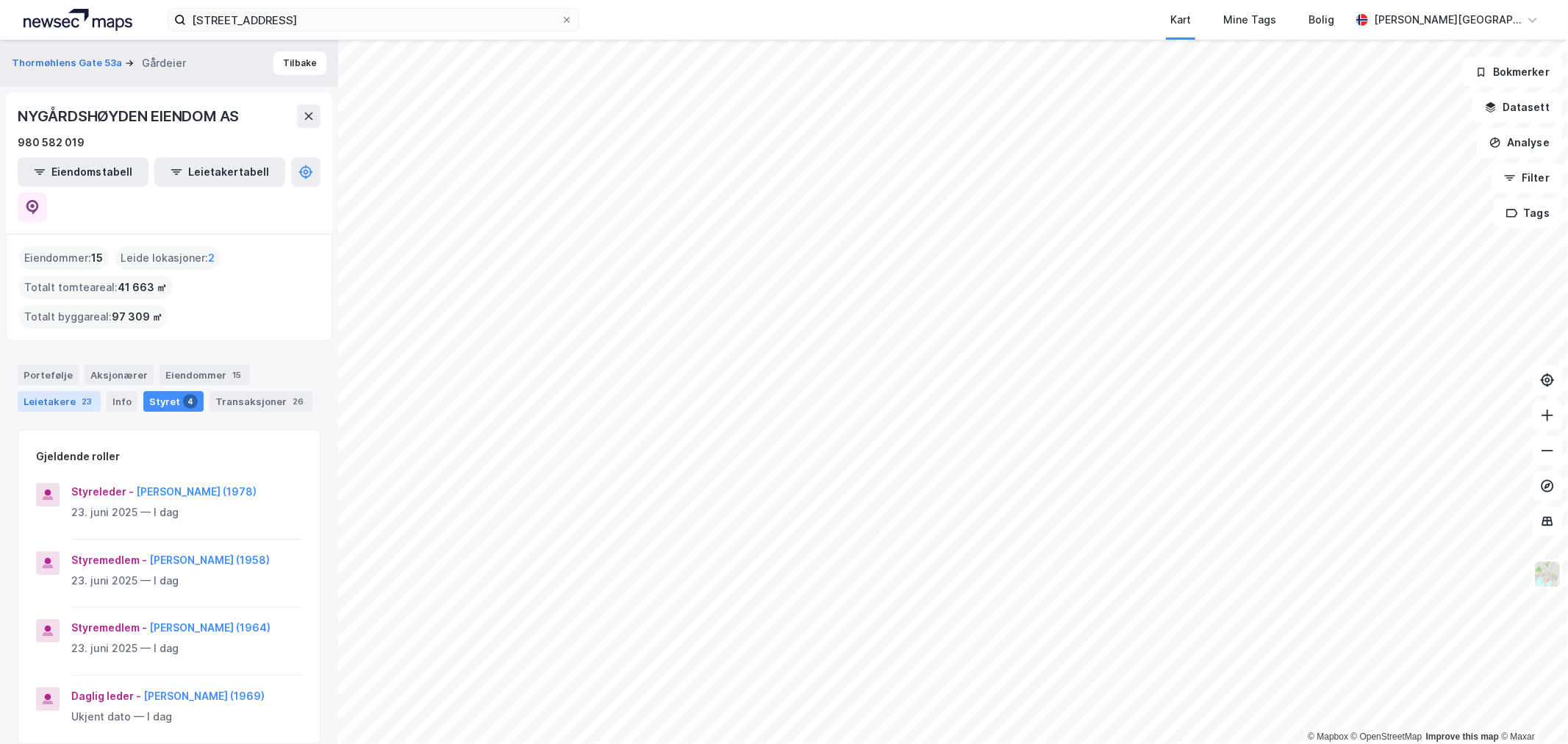
click at [86, 394] on div "23" at bounding box center [86, 401] width 16 height 14
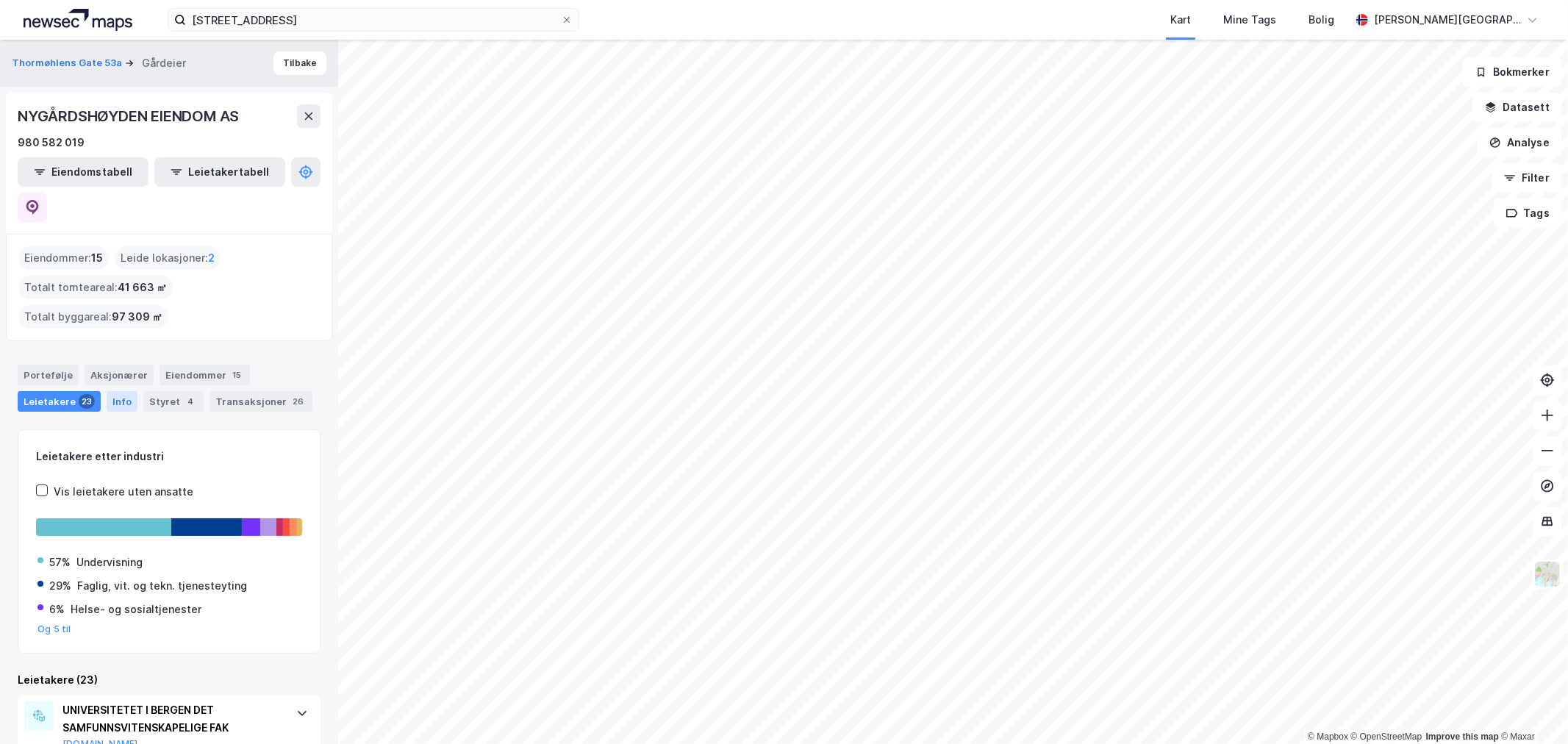
click at [123, 391] on div "Info" at bounding box center [122, 401] width 31 height 20
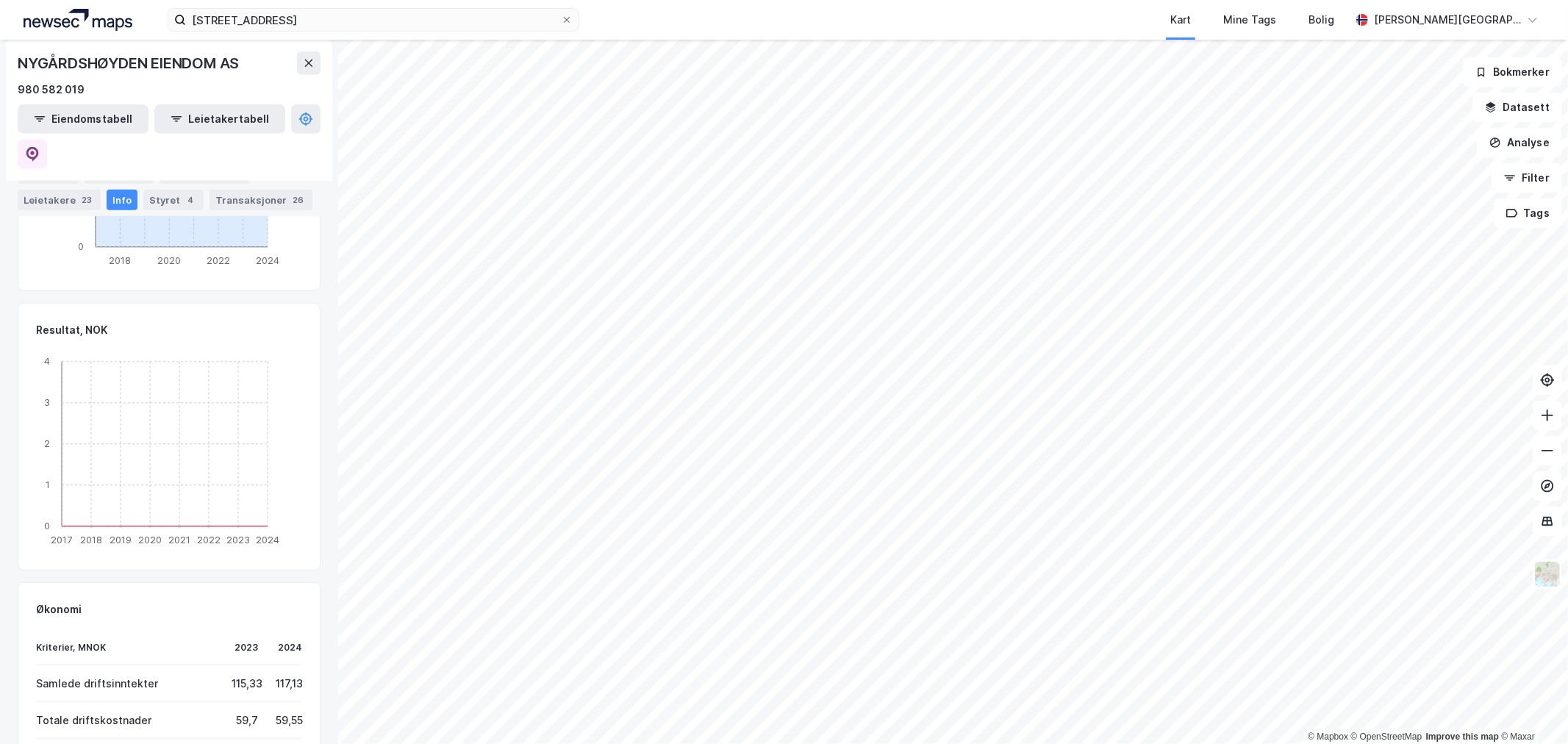
scroll to position [791, 0]
